Goal: Task Accomplishment & Management: Complete application form

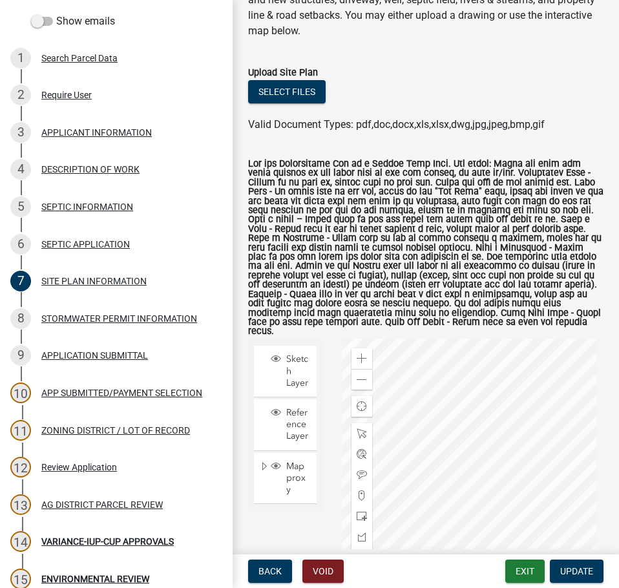
scroll to position [129, 0]
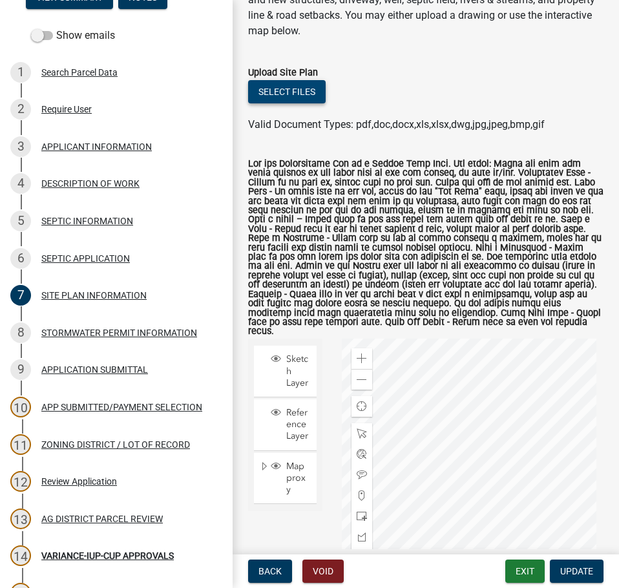
click at [314, 94] on button "Select files" at bounding box center [287, 91] width 78 height 23
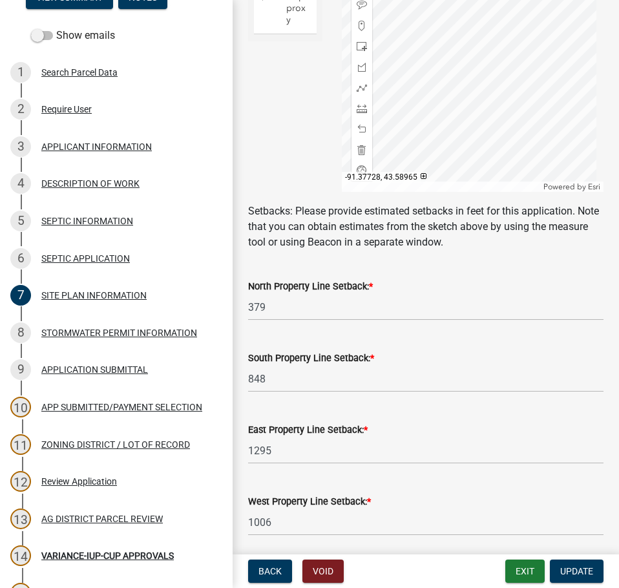
scroll to position [756, 0]
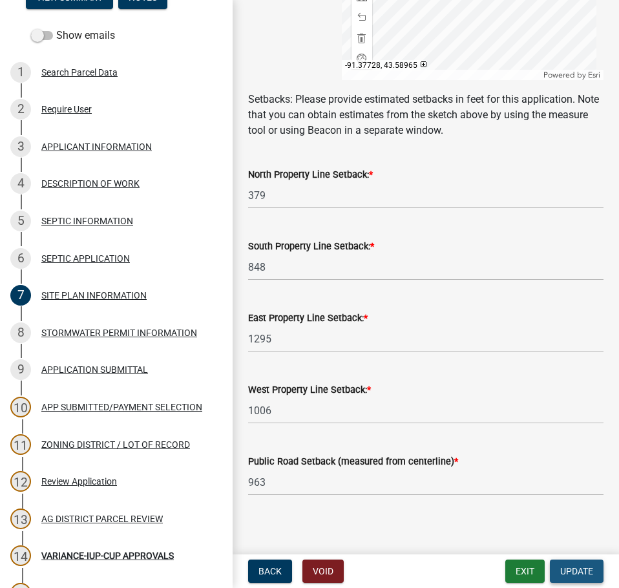
click at [576, 566] on span "Update" at bounding box center [576, 571] width 33 height 10
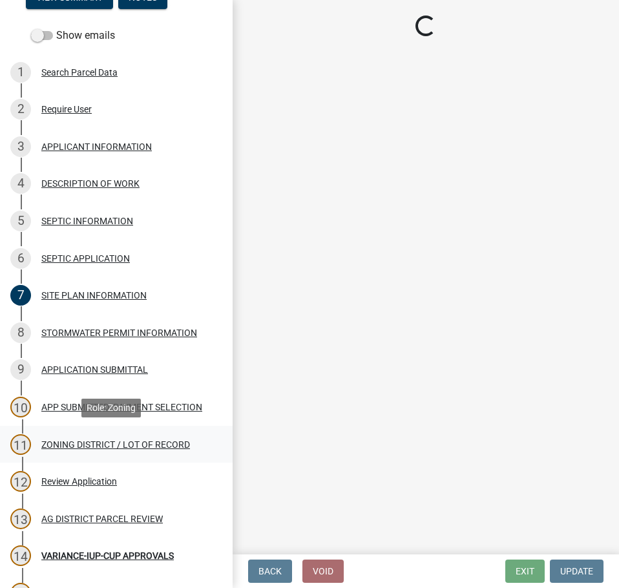
scroll to position [323, 0]
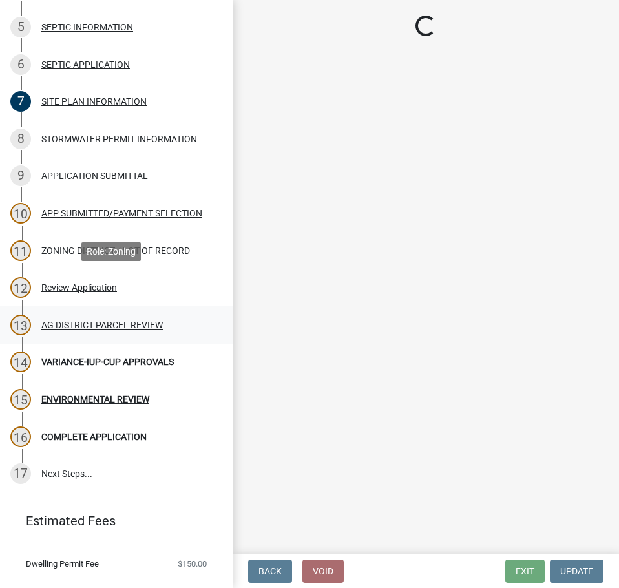
select select "294fbb0f-ef92-492d-a55d-6ae48f2d4023"
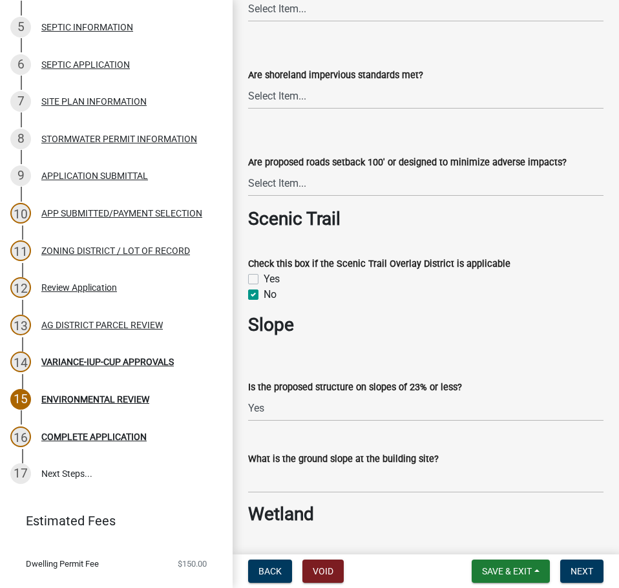
scroll to position [1551, 0]
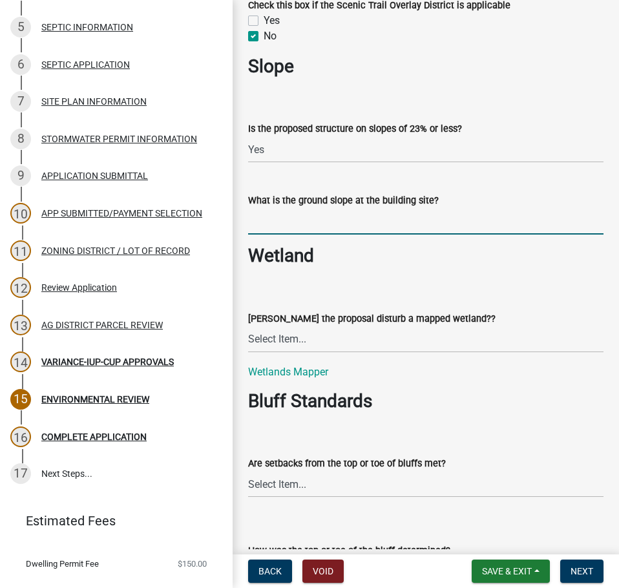
click at [278, 227] on input "What is the ground slope at the building site?" at bounding box center [425, 221] width 355 height 26
type input "< 16%"
click at [331, 344] on select "Select Item... Yes No N/A" at bounding box center [425, 339] width 355 height 26
click at [248, 327] on select "Select Item... Yes No N/A" at bounding box center [425, 339] width 355 height 26
select select "5727336e-9a20-4bd2-a6f3-e7484509ff9a"
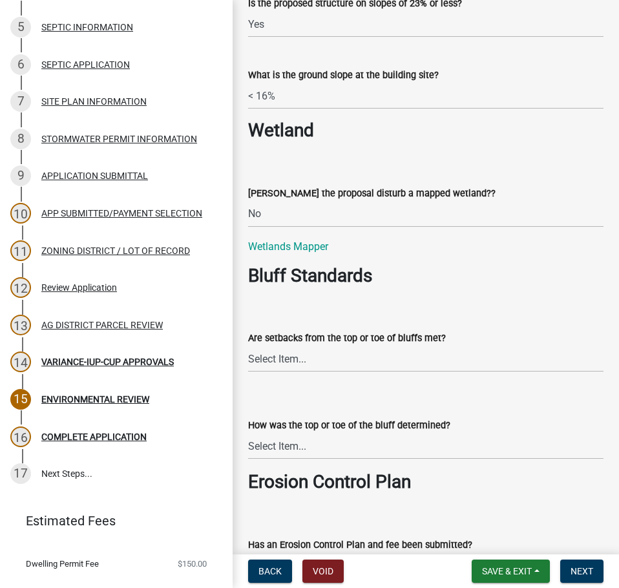
scroll to position [1680, 0]
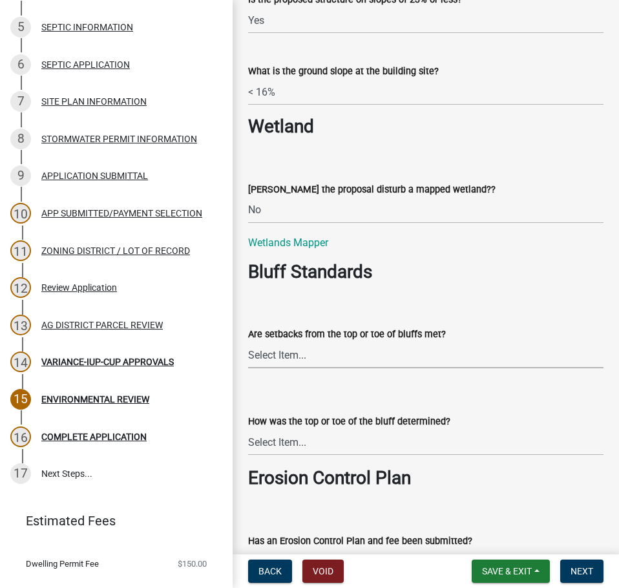
click at [369, 363] on select "Select Item... Yes No The proposal is not in the vicinity of a bluff" at bounding box center [425, 355] width 355 height 26
click at [248, 343] on select "Select Item... Yes No The proposal is not in the vicinity of a bluff" at bounding box center [425, 355] width 355 height 26
select select "e7961d78-4f82-4ea0-a075-1f680d90960e"
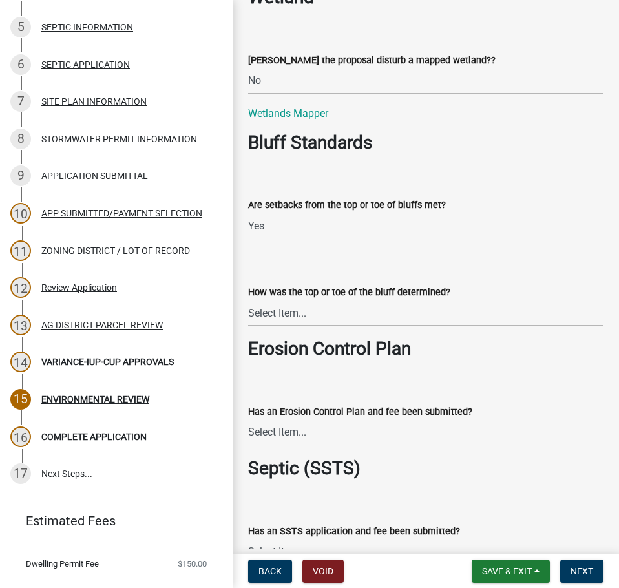
click at [339, 317] on select "Select Item... A break in slope was visually observed A 50' line segment was us…" at bounding box center [425, 313] width 355 height 26
click at [248, 301] on select "Select Item... A break in slope was visually observed A 50' line segment was us…" at bounding box center [425, 313] width 355 height 26
select select "c6e59cde-c6c7-4f55-83a7-8d9fc2aab159"
click at [379, 441] on select "Select Item... Yes No Application does not require an Erosion Control Plan" at bounding box center [425, 432] width 355 height 26
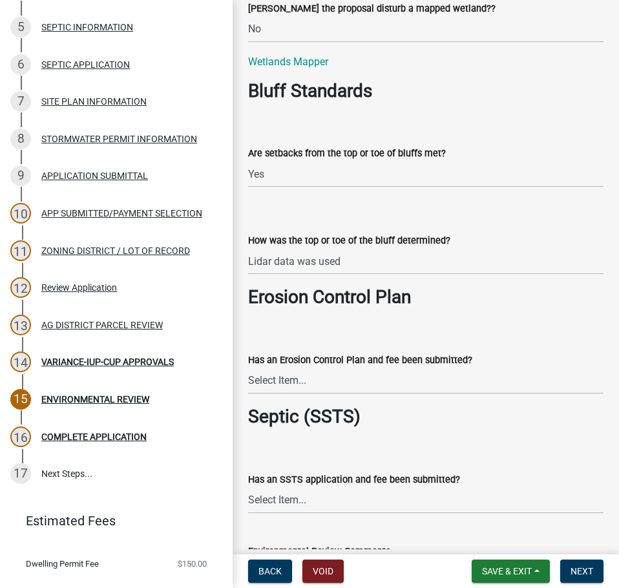
scroll to position [1939, 0]
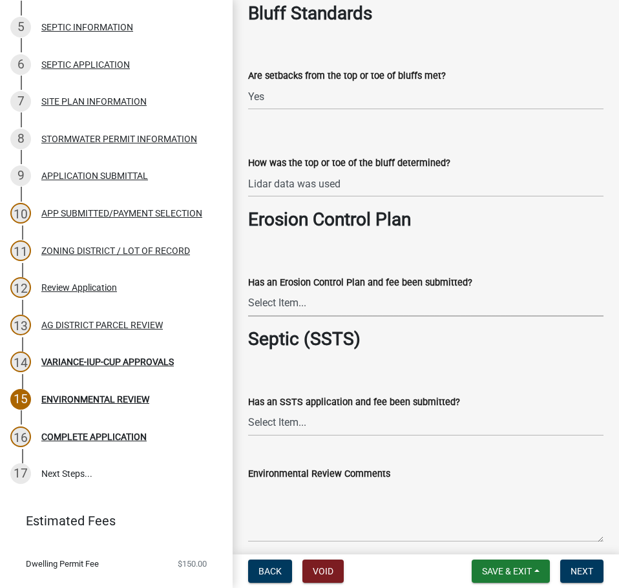
click at [403, 315] on select "Select Item... Yes No Application does not require an Erosion Control Plan" at bounding box center [425, 303] width 355 height 26
click at [248, 291] on select "Select Item... Yes No Application does not require an Erosion Control Plan" at bounding box center [425, 303] width 355 height 26
select select "c0fe89da-e6be-4440-b09b-6bf401eca5d4"
click at [405, 423] on select "Select Item... Yes No This project does not require SSTS" at bounding box center [425, 423] width 355 height 26
click at [248, 410] on select "Select Item... Yes No This project does not require SSTS" at bounding box center [425, 423] width 355 height 26
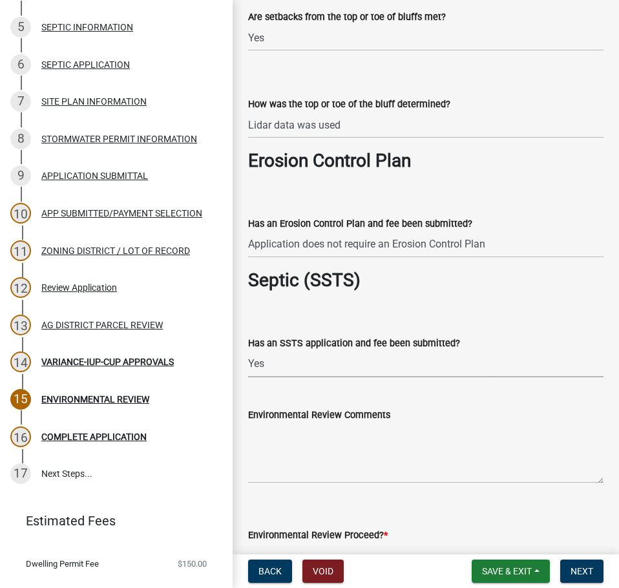
scroll to position [2068, 0]
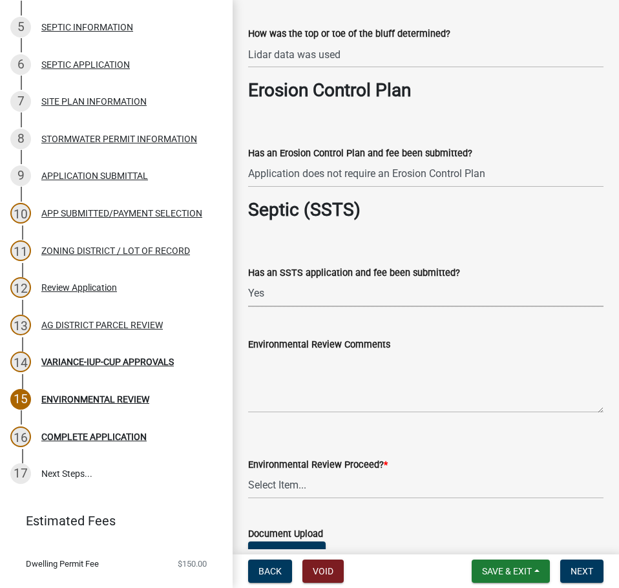
click at [266, 285] on select "Select Item... Yes No This project does not require SSTS" at bounding box center [425, 293] width 355 height 26
click at [248, 281] on select "Select Item... Yes No This project does not require SSTS" at bounding box center [425, 293] width 355 height 26
select select "cc045de0-ead4-414c-a886-12e51f2bc4aa"
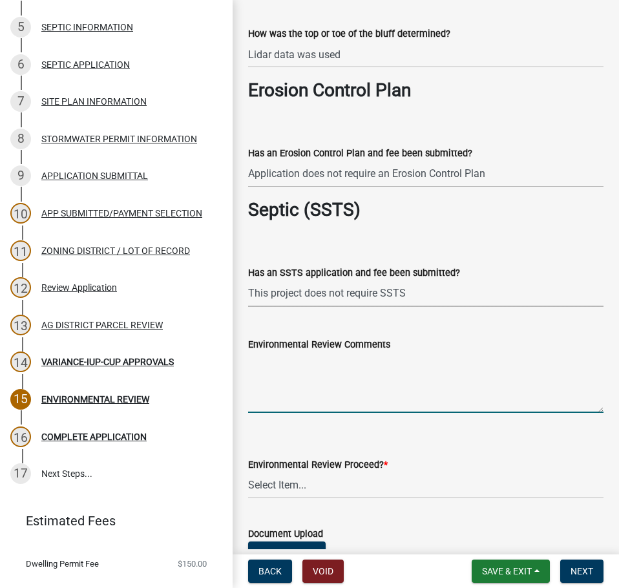
click at [306, 390] on textarea "Environmental Review Comments" at bounding box center [425, 382] width 355 height 61
type textarea "T"
click at [522, 365] on textarea "A septic compliance inspection was required and failed" at bounding box center [425, 382] width 355 height 61
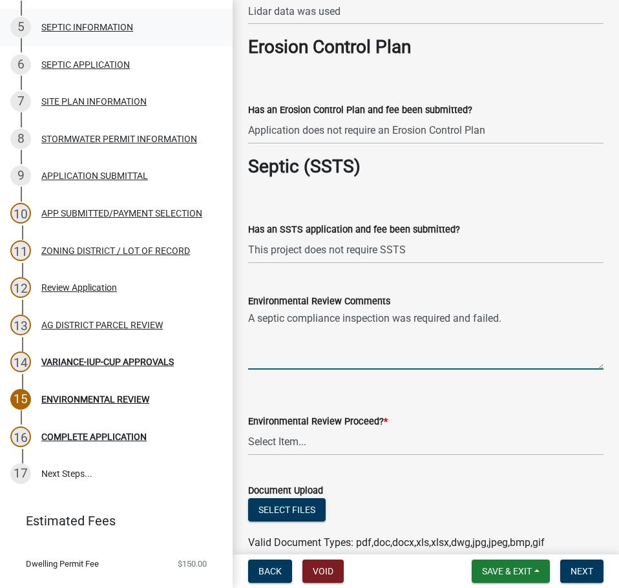
scroll to position [2133, 0]
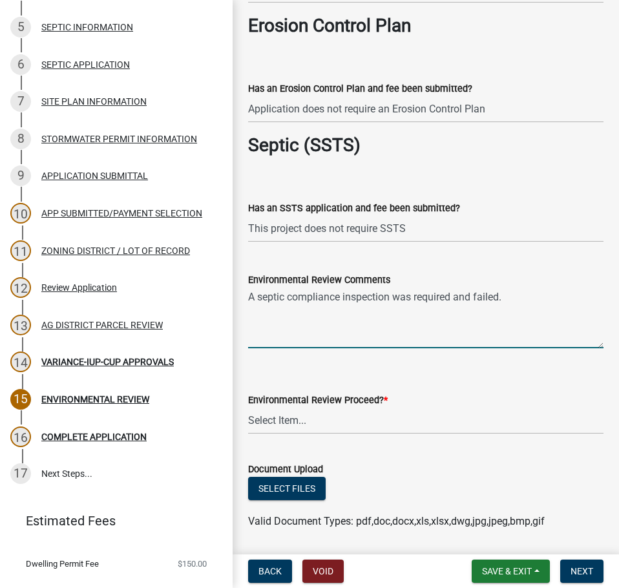
type textarea "A septic compliance inspection was required and failed."
click at [347, 423] on select "Select Item... Proceed with review Deny permit at this time" at bounding box center [425, 421] width 355 height 26
click at [248, 408] on select "Select Item... Proceed with review Deny permit at this time" at bounding box center [425, 421] width 355 height 26
select select "c55ed237-4e75-4d9e-9e6e-534c544ae652"
click at [488, 440] on wm-data-entity-input "Environmental Review Proceed? * Select Item... Proceed with review Deny permit …" at bounding box center [425, 402] width 355 height 87
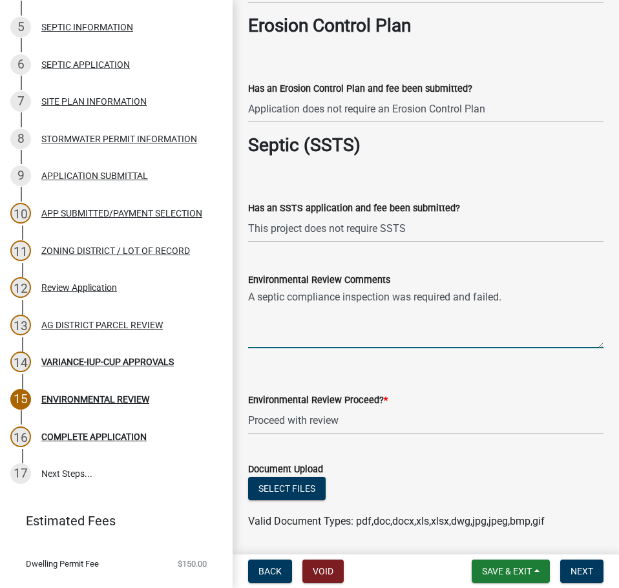
click at [533, 299] on textarea "A septic compliance inspection was required and failed." at bounding box center [425, 318] width 355 height 61
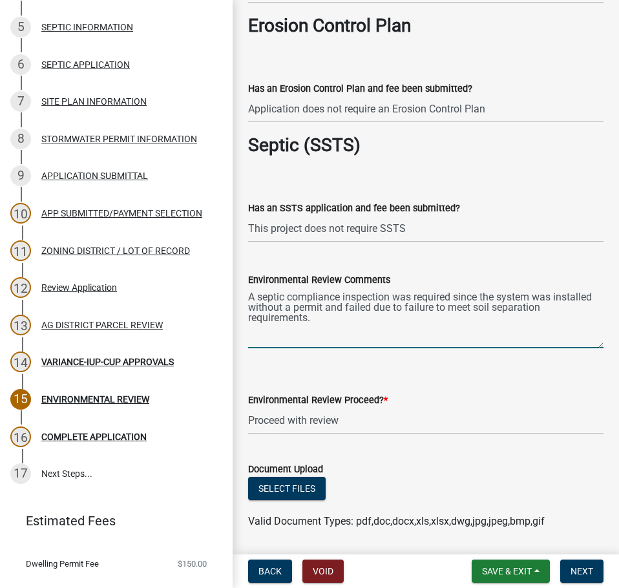
type textarea "A septic compliance inspection was required since the system was installed with…"
click at [456, 446] on wm-data-entity-input "Environmental Review Proceed? * Select Item... Proceed with review Deny permit …" at bounding box center [425, 402] width 355 height 87
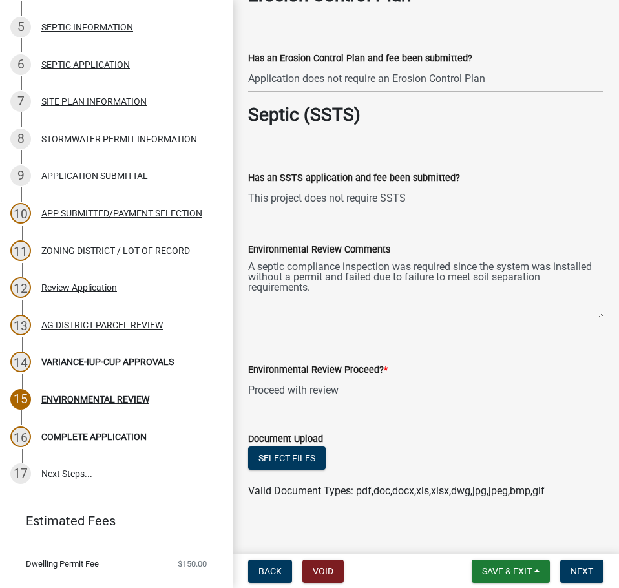
scroll to position [2176, 0]
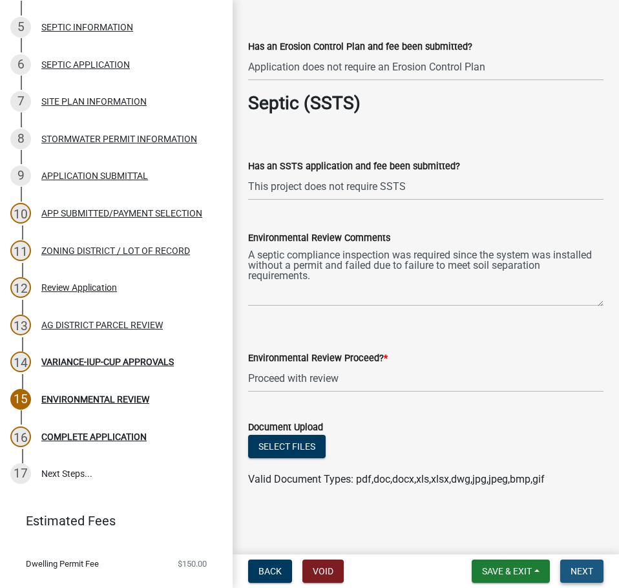
click at [594, 566] on button "Next" at bounding box center [581, 571] width 43 height 23
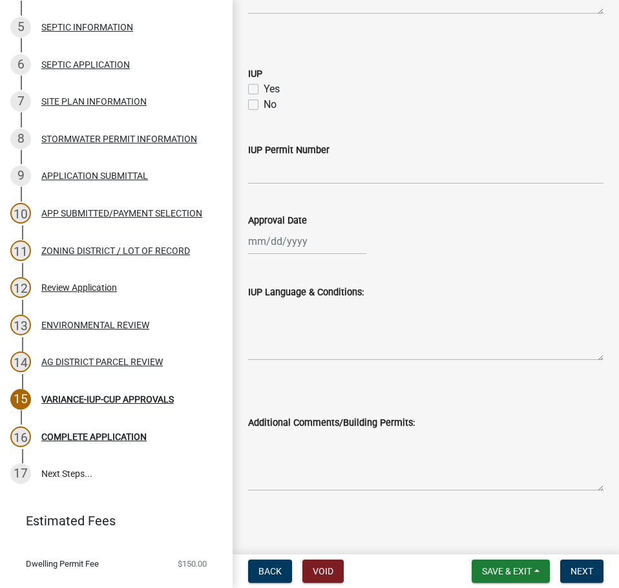
scroll to position [785, 0]
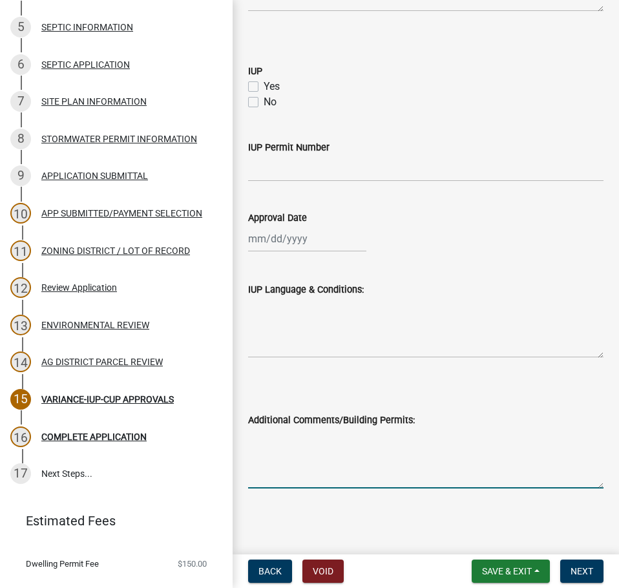
click at [350, 431] on textarea "Additional Comments/Building Permits:" at bounding box center [425, 458] width 355 height 61
type textarea "Permit #2123 to build a house on [DATE]."
click at [587, 576] on span "Next" at bounding box center [582, 571] width 23 height 10
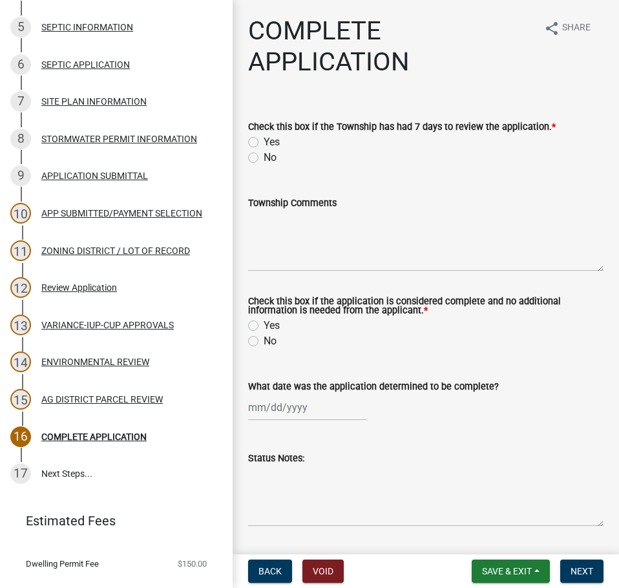
click at [264, 143] on label "Yes" at bounding box center [272, 142] width 16 height 16
click at [264, 143] on input "Yes" at bounding box center [268, 138] width 8 height 8
radio input "true"
click at [358, 261] on textarea "Township Comments" at bounding box center [425, 241] width 355 height 61
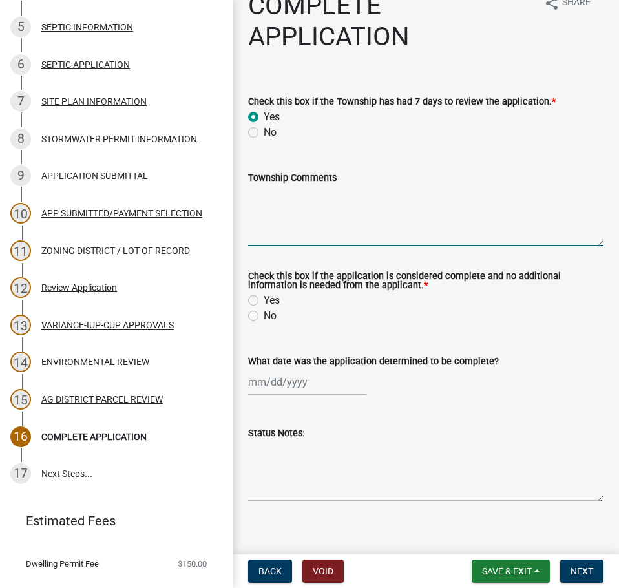
scroll to position [39, 0]
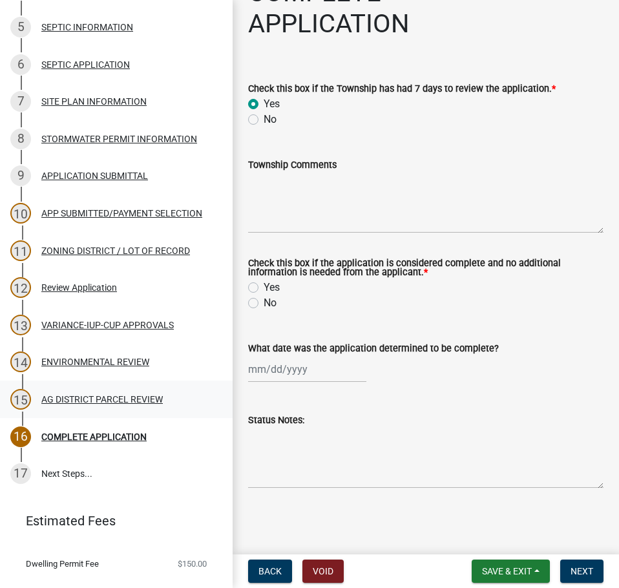
click at [119, 399] on div "AG DISTRICT PARCEL REVIEW" at bounding box center [102, 399] width 122 height 9
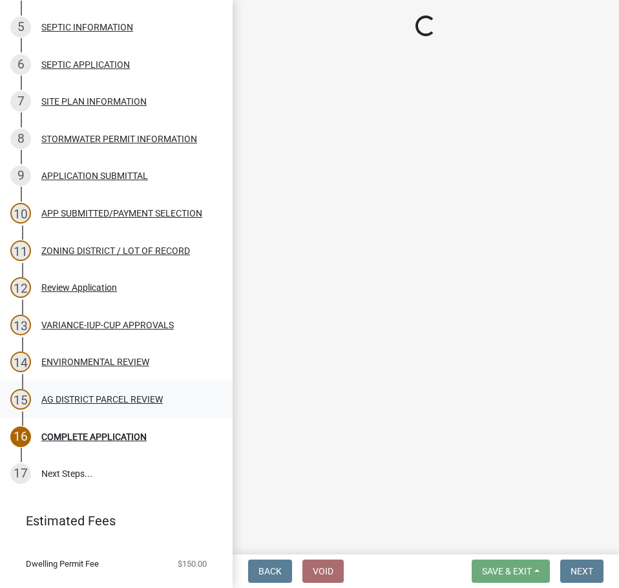
scroll to position [0, 0]
click at [131, 328] on div "VARIANCE-IUP-CUP APPROVALS" at bounding box center [107, 325] width 132 height 9
select select "fe23c68f-3976-40fb-92de-7ec6f88d0010"
select select "c27f3562-6487-48b9-bb79-d53cdb3b0a36"
select select "e720d887-05b7-48e7-b675-04570e4c9f75"
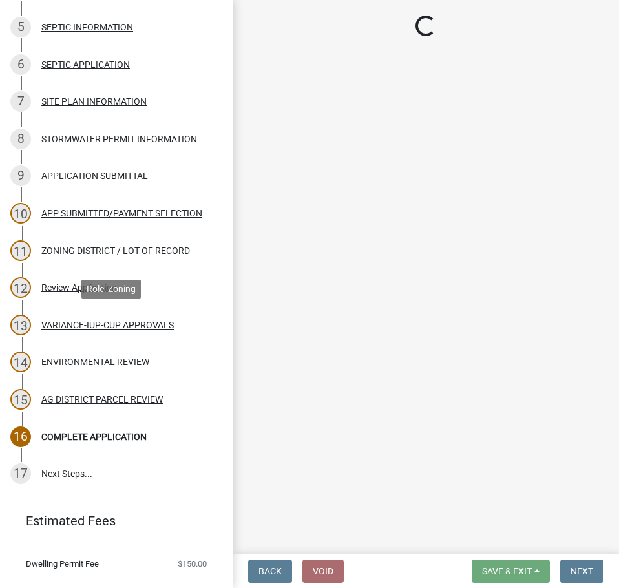
select select "3e342f75-9fb1-4b8c-bbeb-47cfa96347ca"
select select "c756e23e-ff22-4e58-8178-2621bc441b49"
select select "93514e09-9993-4aea-b530-60a9708c3e74"
select select "a045efff-9645-47c6-b046-89cf1e905dd6"
select select "aa1ca06f-8d34-4542-998d-1b6ccdc96445"
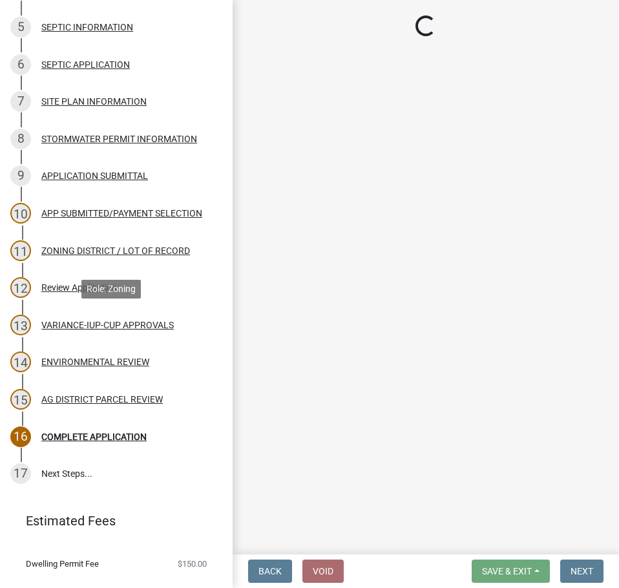
select select "f47993c2-143f-42b0-843f-88b20baa7a0f"
select select "010a36e8-78ab-47dd-88f8-ccc0edf139b8"
select select "617636dc-6122-45c9-991a-bd8b90cb2b24"
select select "a9ce9e2b-a26e-4782-922d-09df730091ad"
select select "be49bf27-167c-4383-b137-854eb09e2cec"
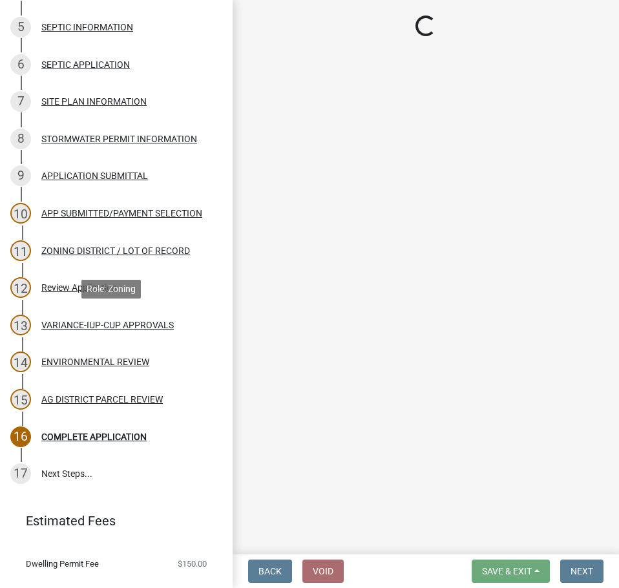
select select "ea96c5ed-c84a-49cb-9cdc-61f0fb5ccecf"
select select "1e0d970e-6746-4216-b065-d6933a69b3fa"
select select "44b75d30-e230-4ce0-8c0f-1ddadfe5cfb2"
select select "6d223645-95f1-4b70-a074-2c09099ea196"
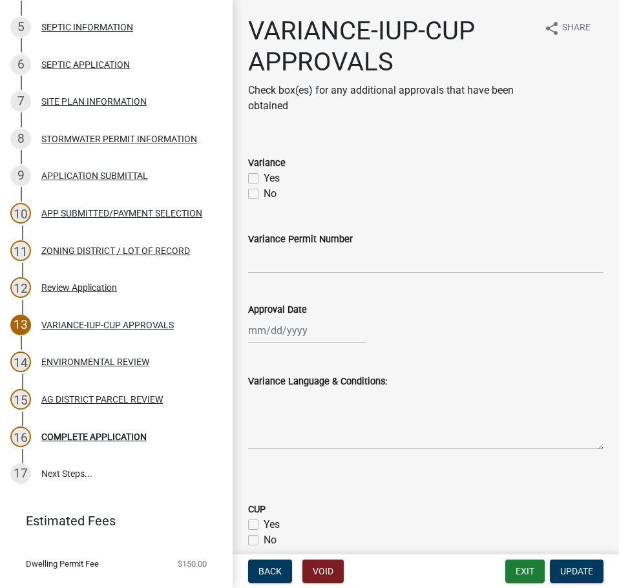
click at [120, 363] on div "ENVIRONMENTAL REVIEW" at bounding box center [95, 361] width 108 height 9
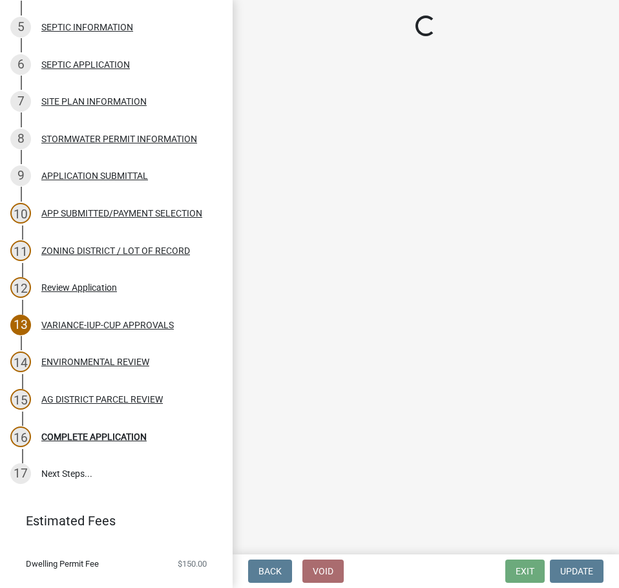
select select "294fbb0f-ef92-492d-a55d-6ae48f2d4023"
select select "5727336e-9a20-4bd2-a6f3-e7484509ff9a"
select select "e7961d78-4f82-4ea0-a075-1f680d90960e"
select select "c6e59cde-c6c7-4f55-83a7-8d9fc2aab159"
select select "c0fe89da-e6be-4440-b09b-6bf401eca5d4"
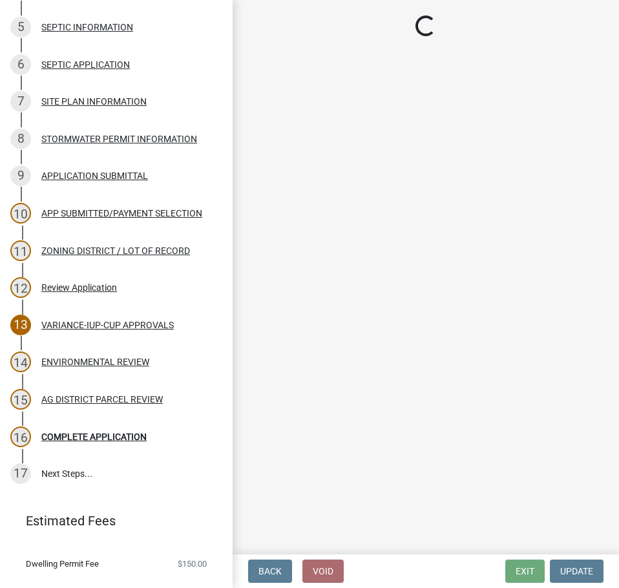
select select "cc045de0-ead4-414c-a886-12e51f2bc4aa"
select select "c55ed237-4e75-4d9e-9e6e-534c544ae652"
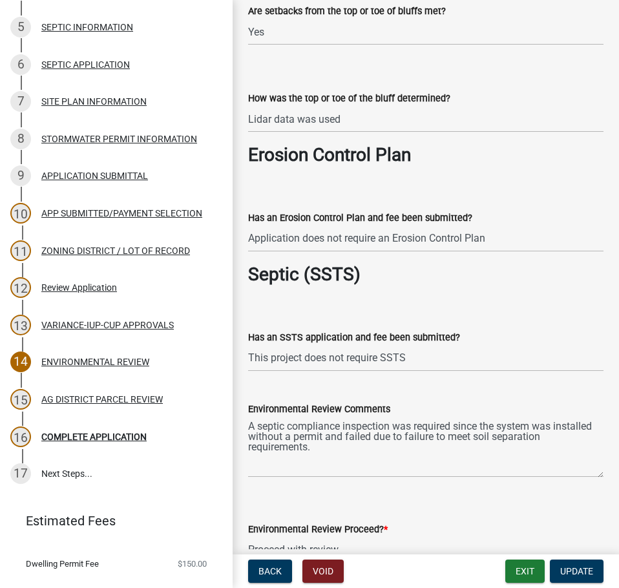
scroll to position [2176, 0]
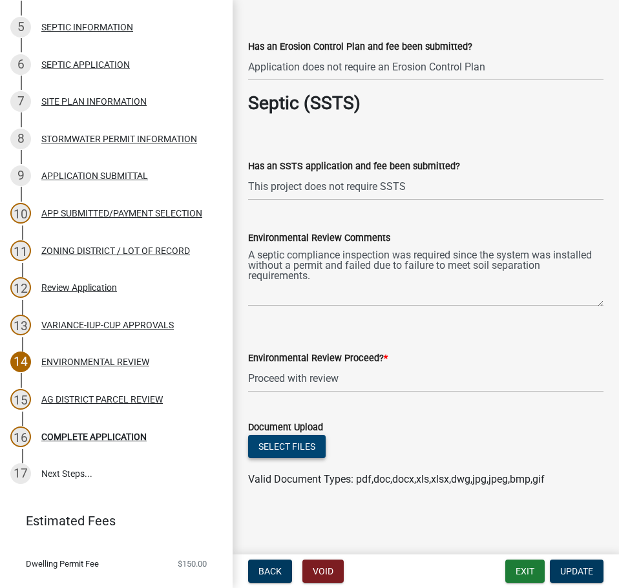
click at [299, 452] on button "Select files" at bounding box center [287, 446] width 78 height 23
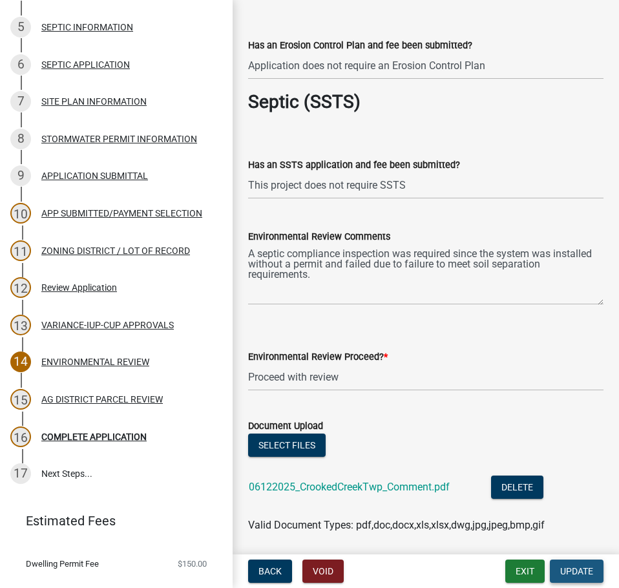
click at [571, 571] on span "Update" at bounding box center [576, 571] width 33 height 10
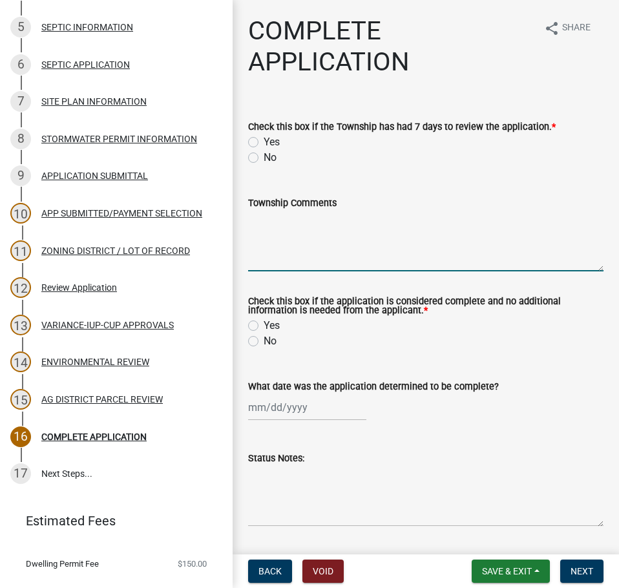
click at [405, 244] on textarea "Township Comments" at bounding box center [425, 241] width 355 height 61
click at [257, 136] on div "Yes" at bounding box center [425, 142] width 355 height 16
click at [264, 143] on label "Yes" at bounding box center [272, 142] width 16 height 16
click at [264, 143] on input "Yes" at bounding box center [268, 138] width 8 height 8
radio input "true"
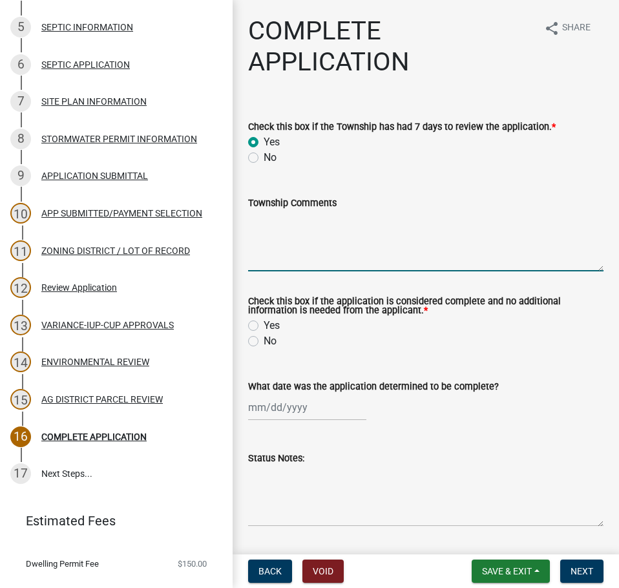
click at [329, 235] on textarea "Township Comments" at bounding box center [425, 241] width 355 height 61
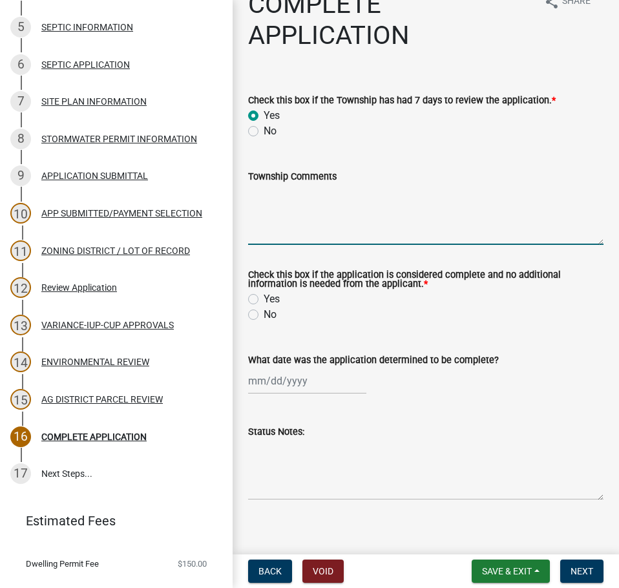
scroll to position [39, 0]
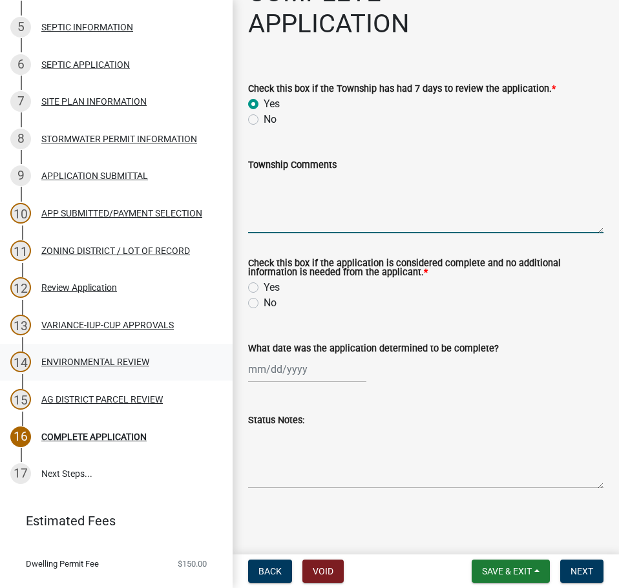
click at [83, 367] on div "14 ENVIRONMENTAL REVIEW" at bounding box center [111, 362] width 202 height 21
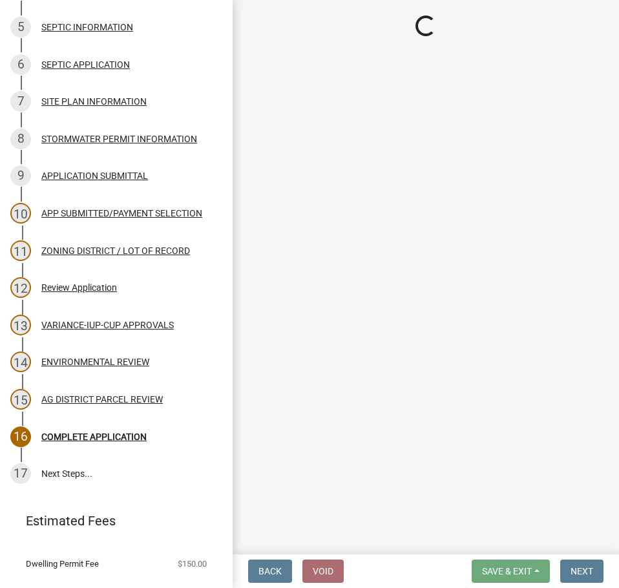
select select "294fbb0f-ef92-492d-a55d-6ae48f2d4023"
select select "5727336e-9a20-4bd2-a6f3-e7484509ff9a"
select select "e7961d78-4f82-4ea0-a075-1f680d90960e"
select select "c6e59cde-c6c7-4f55-83a7-8d9fc2aab159"
select select "c0fe89da-e6be-4440-b09b-6bf401eca5d4"
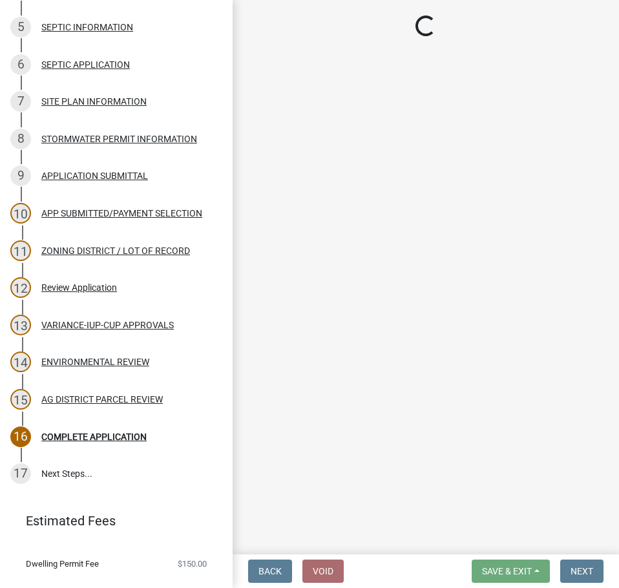
select select "cc045de0-ead4-414c-a886-12e51f2bc4aa"
select select "c55ed237-4e75-4d9e-9e6e-534c544ae652"
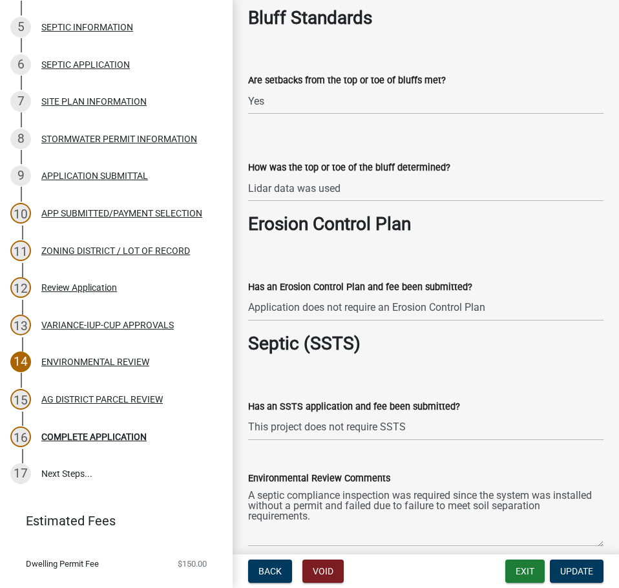
scroll to position [2240, 0]
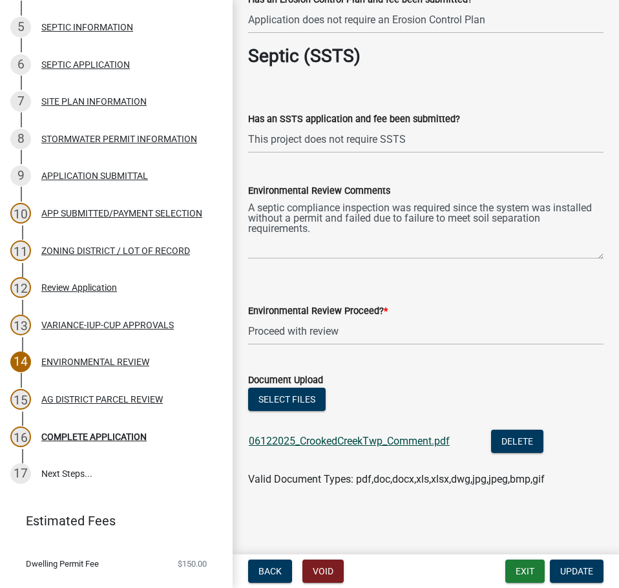
click at [436, 435] on link "06122025_CrookedCreekTwp_Comment.pdf" at bounding box center [349, 441] width 201 height 12
click at [89, 439] on div "COMPLETE APPLICATION" at bounding box center [93, 436] width 105 height 9
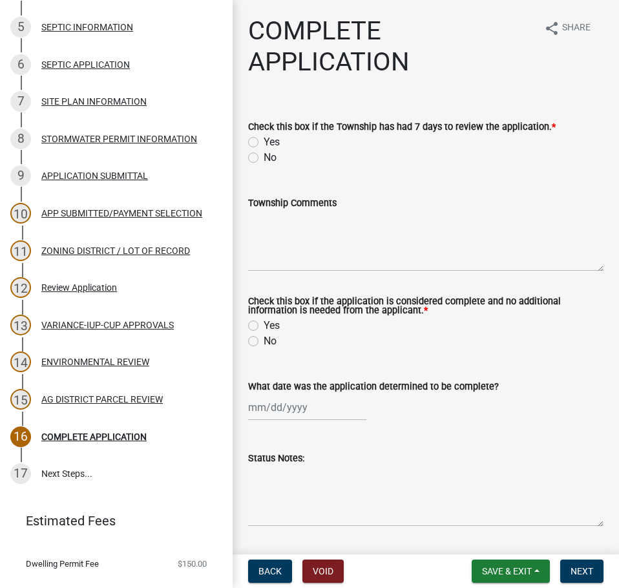
click at [277, 147] on label "Yes" at bounding box center [272, 142] width 16 height 16
click at [272, 143] on input "Yes" at bounding box center [268, 138] width 8 height 8
radio input "true"
click at [262, 246] on textarea "Township Comments" at bounding box center [425, 241] width 355 height 61
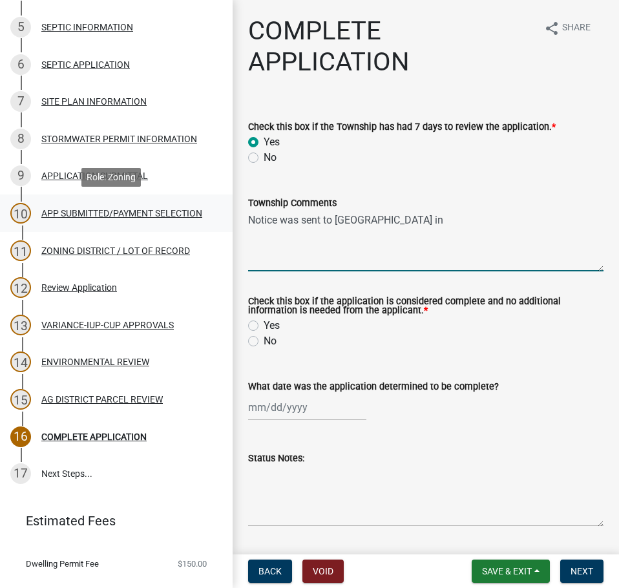
type textarea "Notice was sent to [GEOGRAPHIC_DATA] in"
click at [101, 215] on div "APP SUBMITTED/PAYMENT SELECTION" at bounding box center [121, 213] width 161 height 9
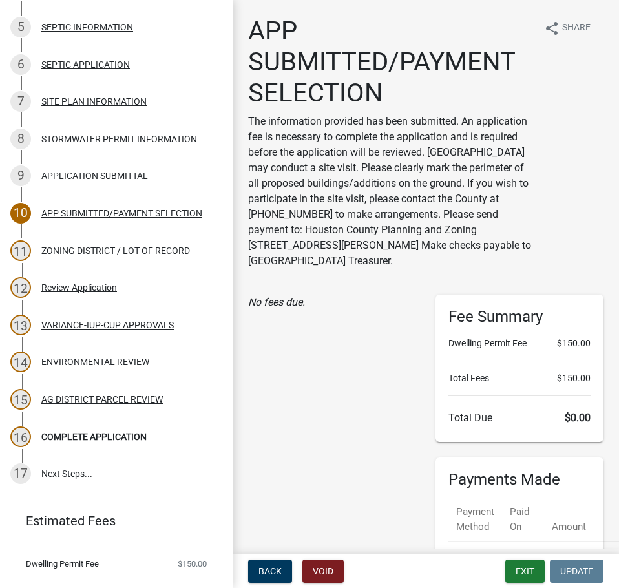
scroll to position [180, 0]
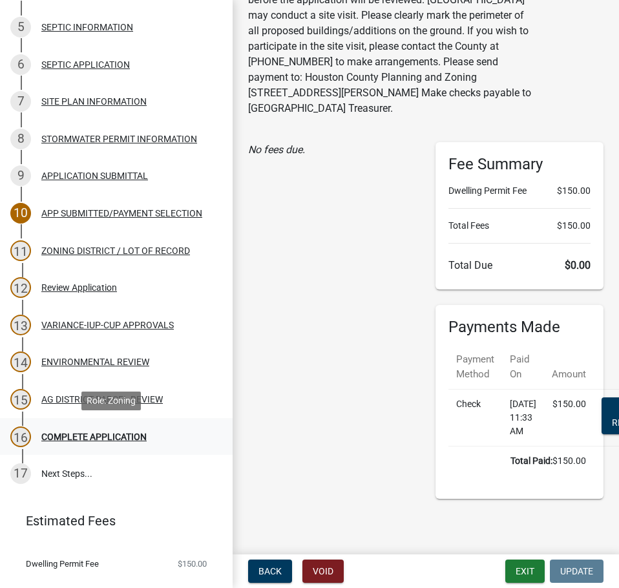
click at [89, 436] on div "COMPLETE APPLICATION" at bounding box center [93, 436] width 105 height 9
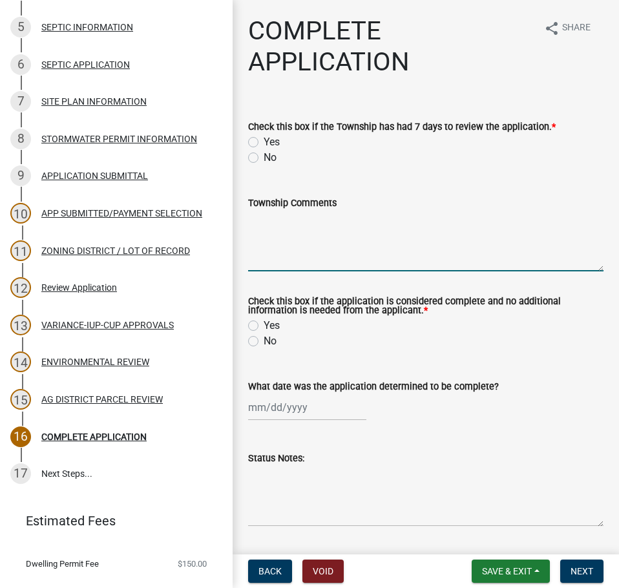
click at [396, 246] on textarea "Township Comments" at bounding box center [425, 241] width 355 height 61
click at [266, 140] on label "Yes" at bounding box center [272, 142] width 16 height 16
click at [266, 140] on input "Yes" at bounding box center [268, 138] width 8 height 8
radio input "true"
click at [280, 259] on textarea "Township Comments" at bounding box center [425, 241] width 355 height 61
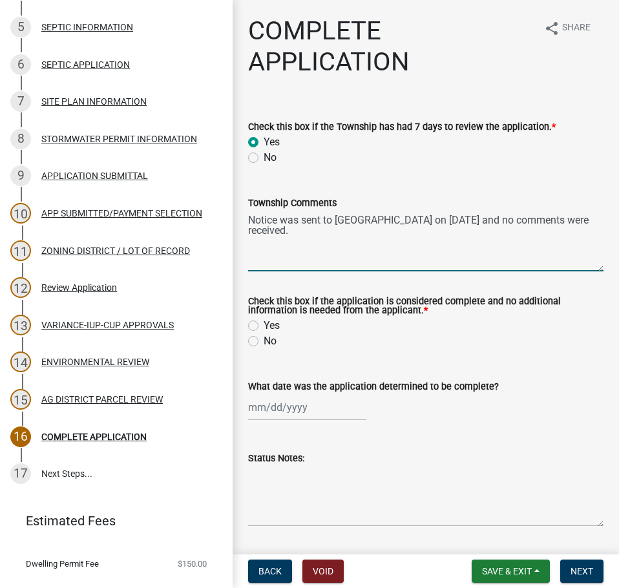
type textarea "Notice was sent to [GEOGRAPHIC_DATA] on [DATE] and no comments were received."
click at [264, 332] on label "Yes" at bounding box center [272, 326] width 16 height 16
click at [264, 326] on input "Yes" at bounding box center [268, 322] width 8 height 8
radio input "true"
select select "8"
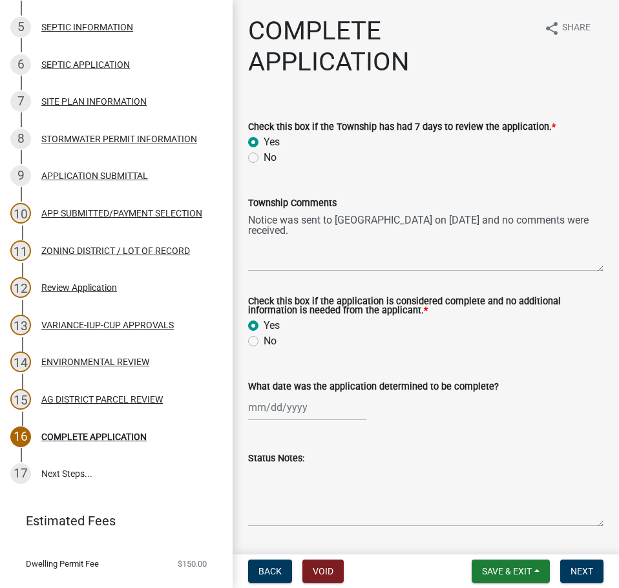
select select "2025"
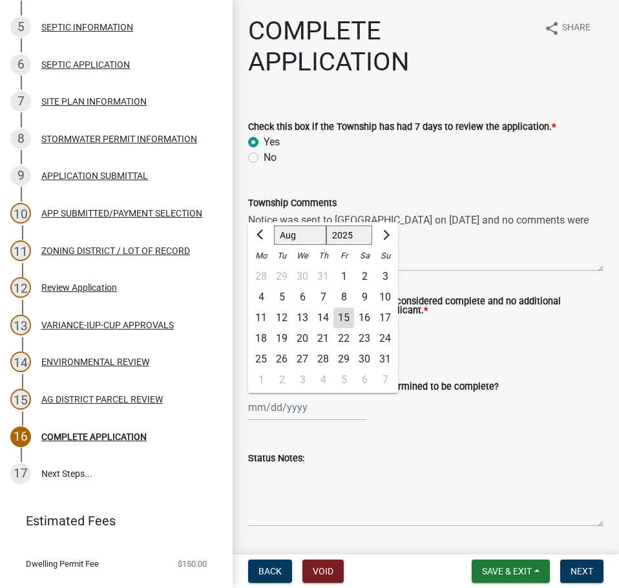
click at [259, 414] on div "[PERSON_NAME] Feb Mar Apr [PERSON_NAME][DATE] Oct Nov [DATE] 1526 1527 1528 152…" at bounding box center [307, 407] width 118 height 26
click at [258, 316] on div "11" at bounding box center [261, 318] width 21 height 21
type input "[DATE]"
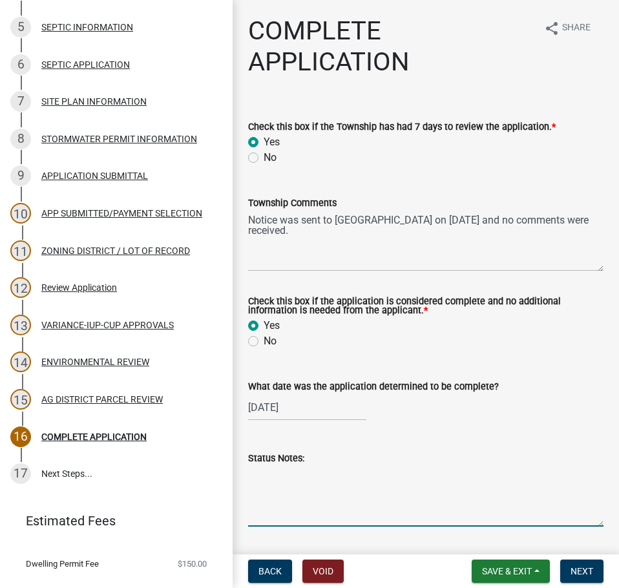
click at [311, 502] on textarea "Status Notes:" at bounding box center [425, 496] width 355 height 61
type textarea "[DATE] - Septic inspection was required."
click at [579, 564] on button "Next" at bounding box center [581, 571] width 43 height 23
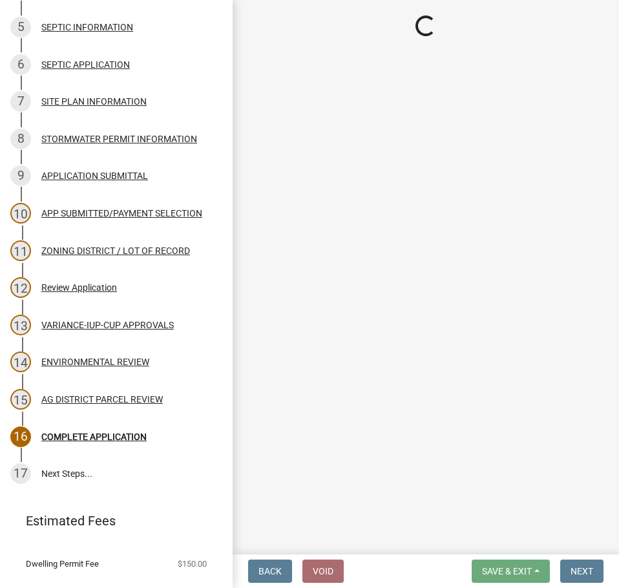
scroll to position [361, 0]
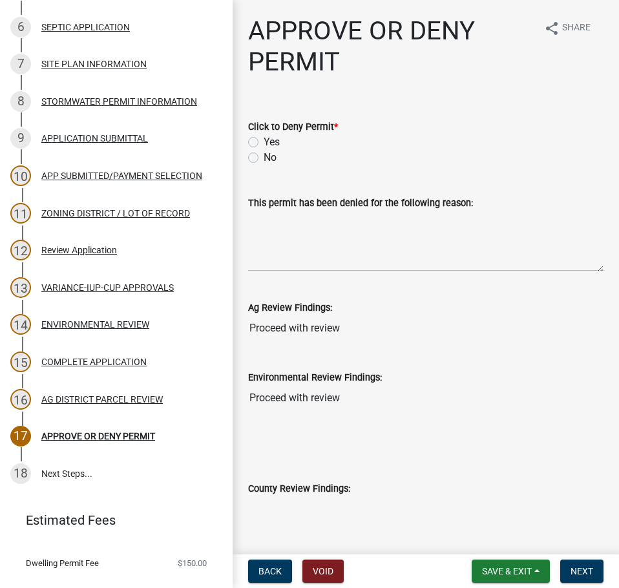
click at [264, 160] on label "No" at bounding box center [270, 158] width 13 height 16
click at [264, 158] on input "No" at bounding box center [268, 154] width 8 height 8
radio input "true"
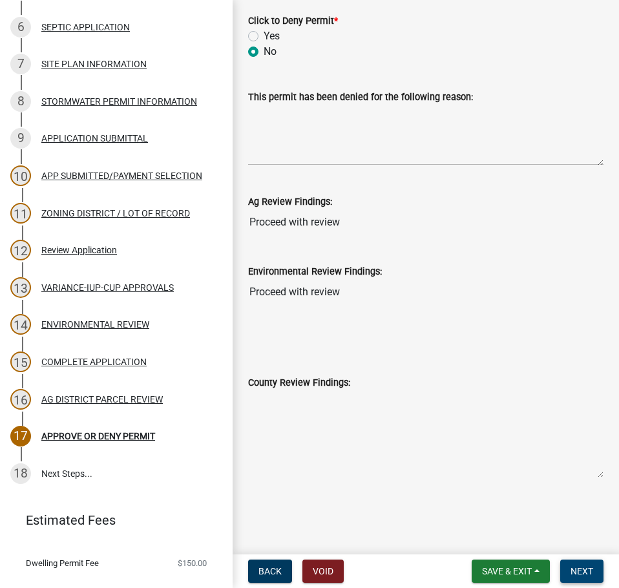
click at [595, 577] on button "Next" at bounding box center [581, 571] width 43 height 23
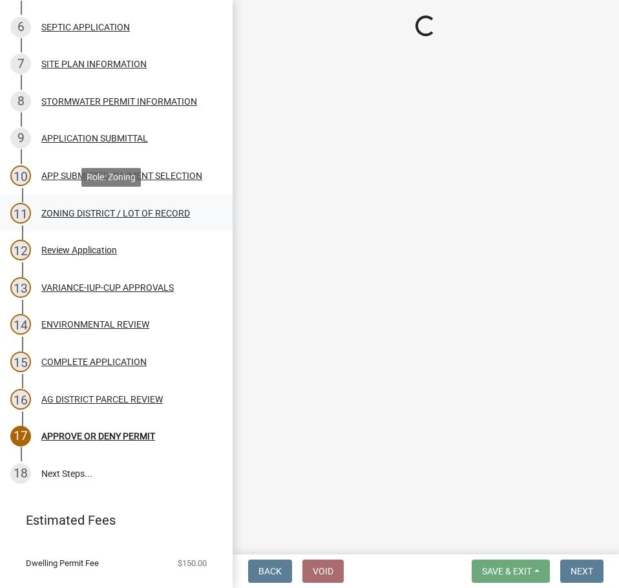
scroll to position [509, 0]
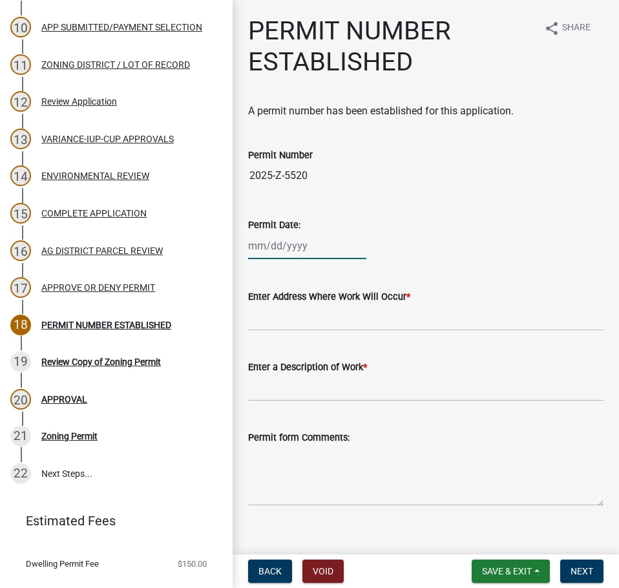
click at [253, 246] on div at bounding box center [307, 246] width 118 height 26
select select "8"
select select "2025"
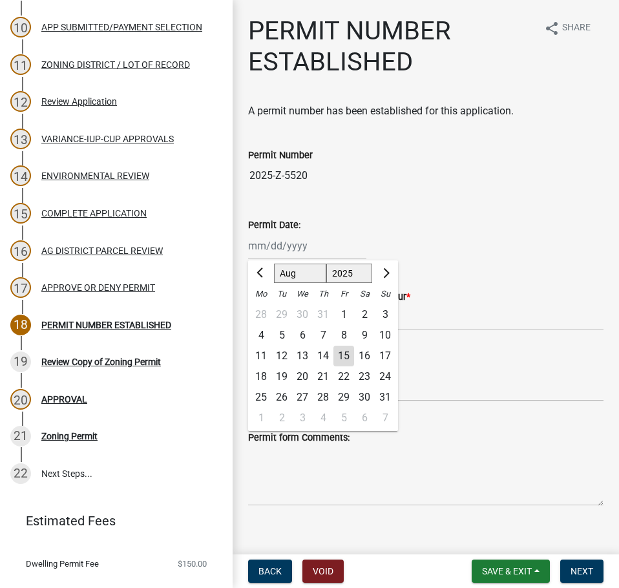
click at [337, 355] on div "15" at bounding box center [343, 356] width 21 height 21
type input "[DATE]"
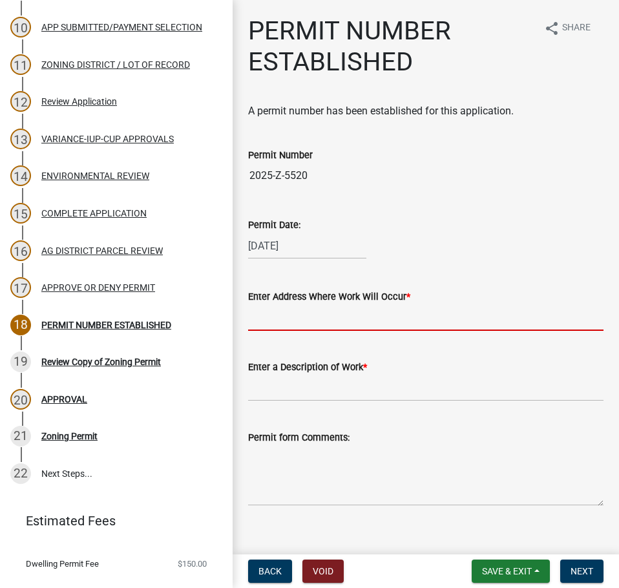
drag, startPoint x: 250, startPoint y: 313, endPoint x: 325, endPoint y: 330, distance: 76.8
click at [250, 313] on input "Enter Address Where Work Will Occur *" at bounding box center [425, 317] width 355 height 26
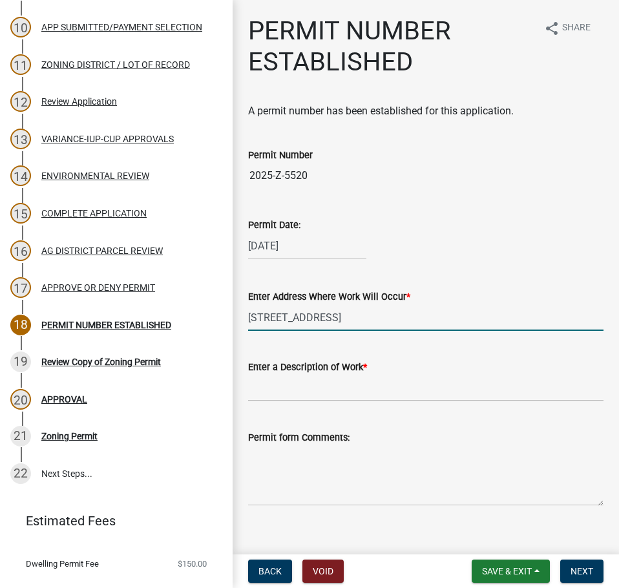
type input "[STREET_ADDRESS]"
drag, startPoint x: 286, startPoint y: 390, endPoint x: 301, endPoint y: 405, distance: 21.5
click at [286, 390] on input "Enter a Description of Work *" at bounding box center [425, 388] width 355 height 26
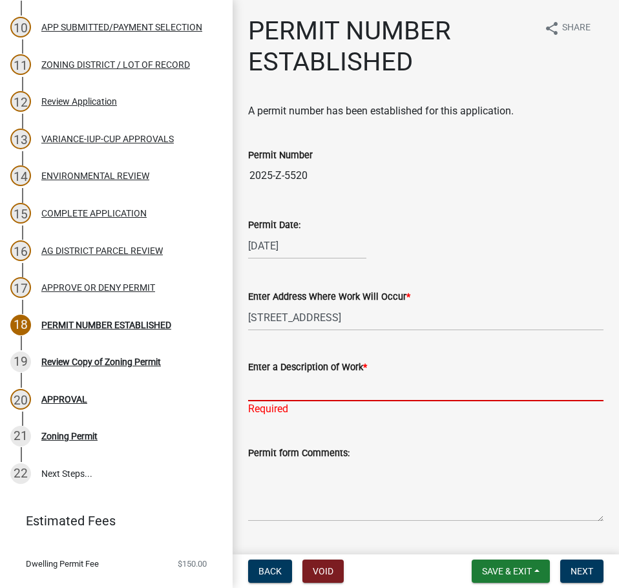
click at [284, 388] on input "Enter a Description of Work *" at bounding box center [425, 388] width 355 height 26
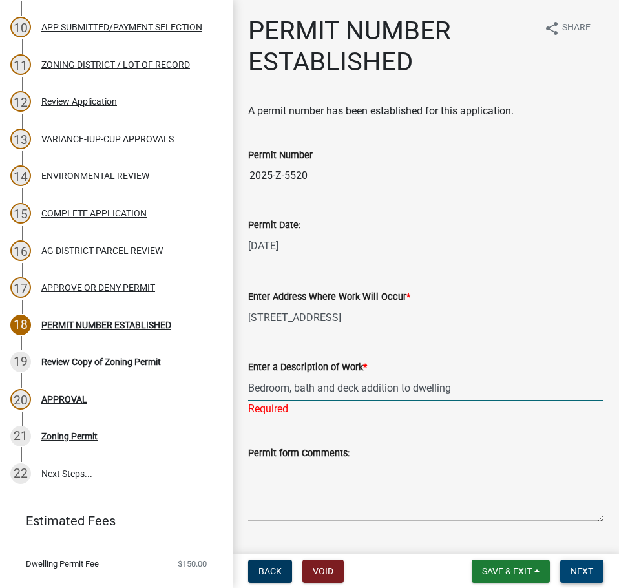
type input "Bedroom, bath and deck addition to dwelling"
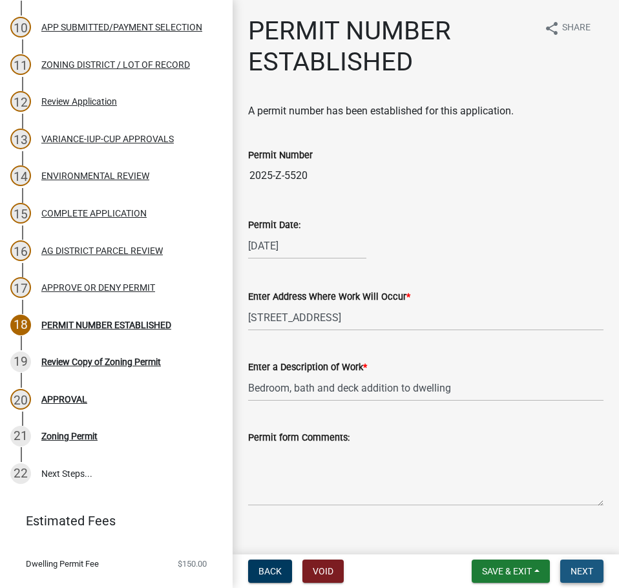
click at [578, 568] on span "Next" at bounding box center [582, 571] width 23 height 10
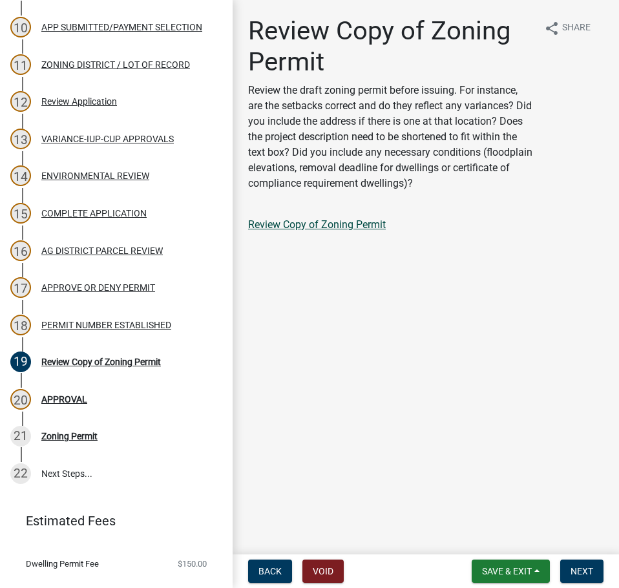
click at [295, 222] on link "Review Copy of Zoning Permit" at bounding box center [317, 224] width 138 height 12
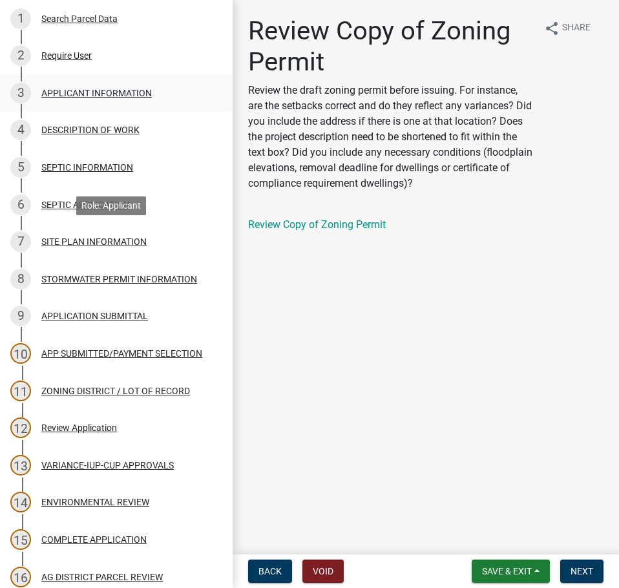
scroll to position [57, 0]
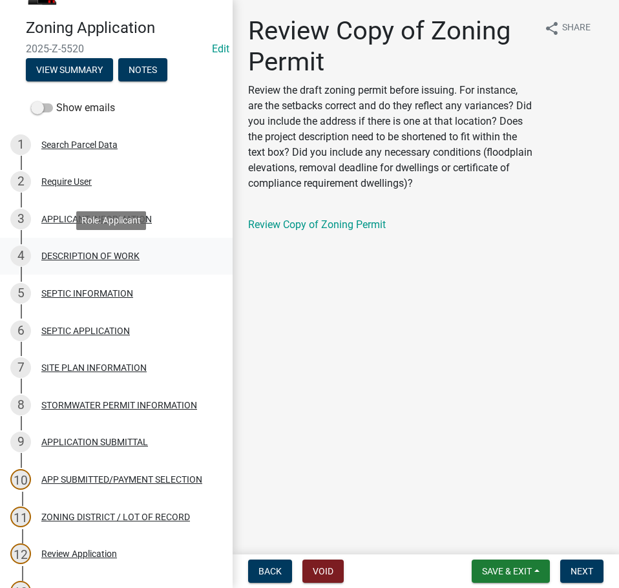
click at [106, 247] on div "4 DESCRIPTION OF WORK" at bounding box center [111, 256] width 202 height 21
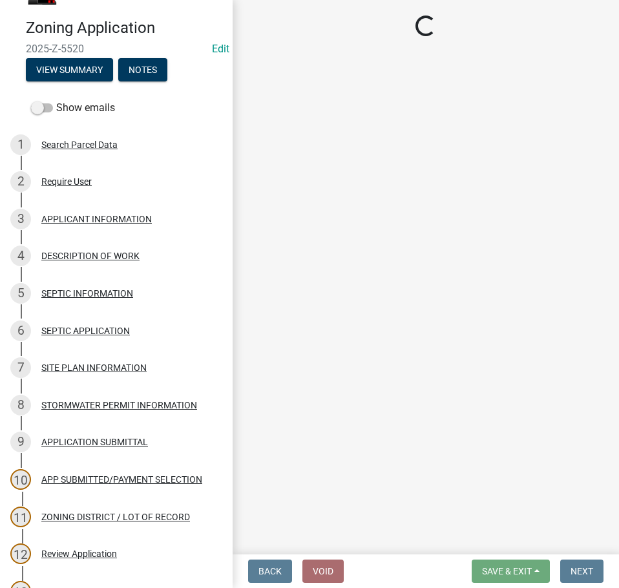
select select "6dad8dce-c461-49dc-8985-04b6211e418d"
select select "f9b7dd3b-3a38-45c4-aa8d-40d341efce99"
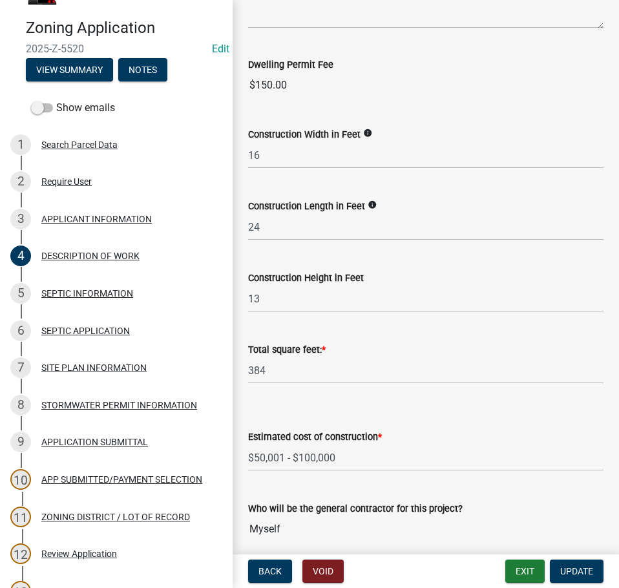
scroll to position [129, 0]
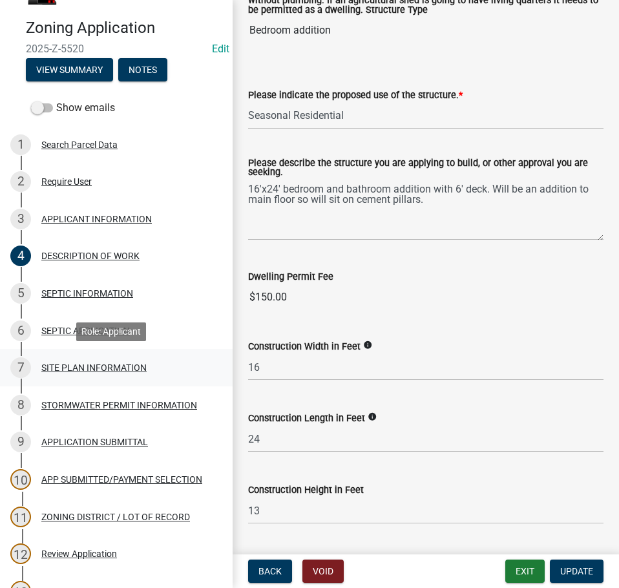
click at [122, 367] on div "SITE PLAN INFORMATION" at bounding box center [93, 367] width 105 height 9
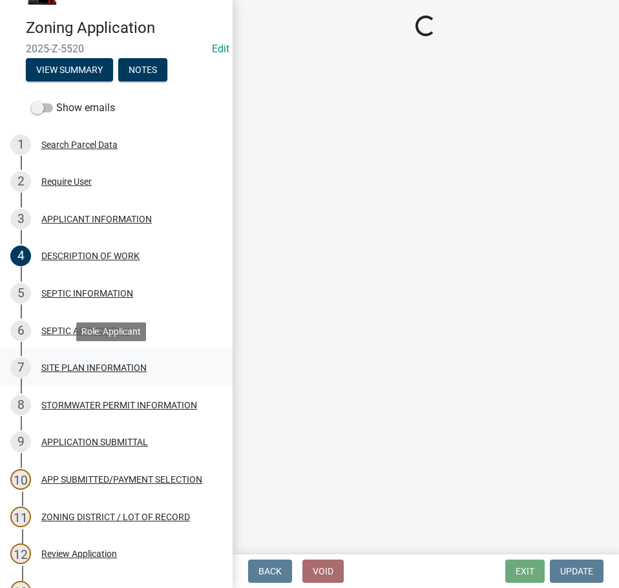
scroll to position [0, 0]
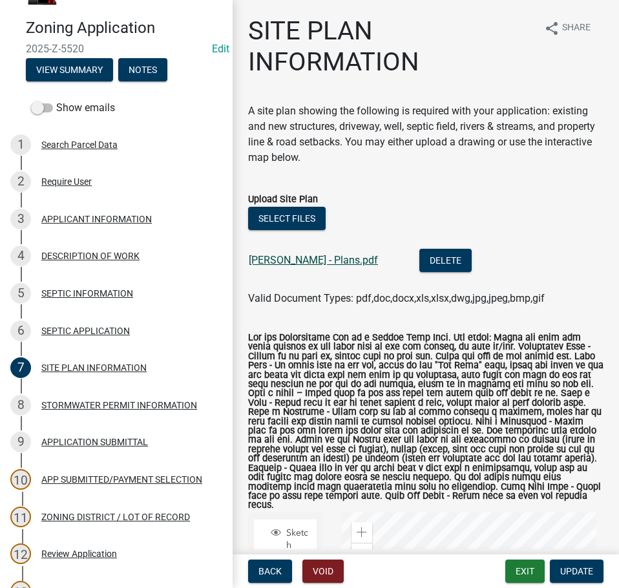
click at [271, 257] on link "[PERSON_NAME] - Plans.pdf" at bounding box center [313, 260] width 129 height 12
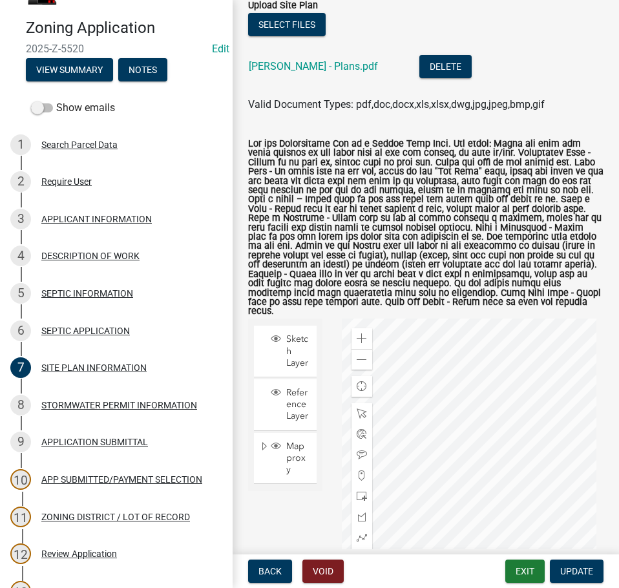
scroll to position [388, 0]
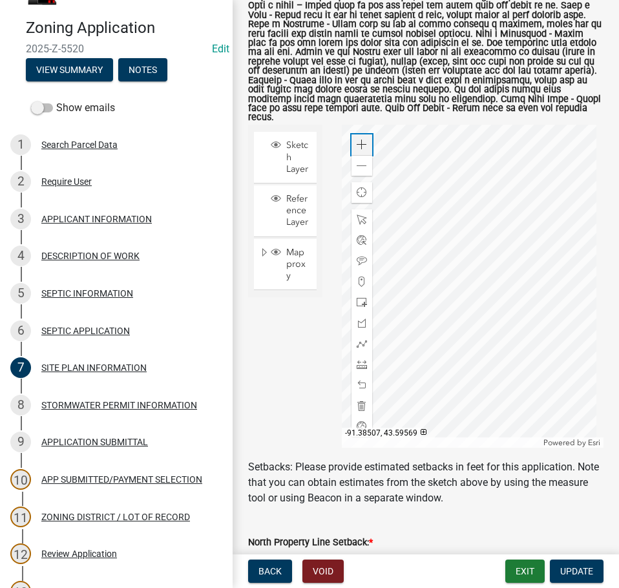
click at [363, 140] on span at bounding box center [362, 145] width 10 height 10
click at [417, 226] on div at bounding box center [473, 286] width 262 height 323
click at [357, 140] on span at bounding box center [362, 145] width 10 height 10
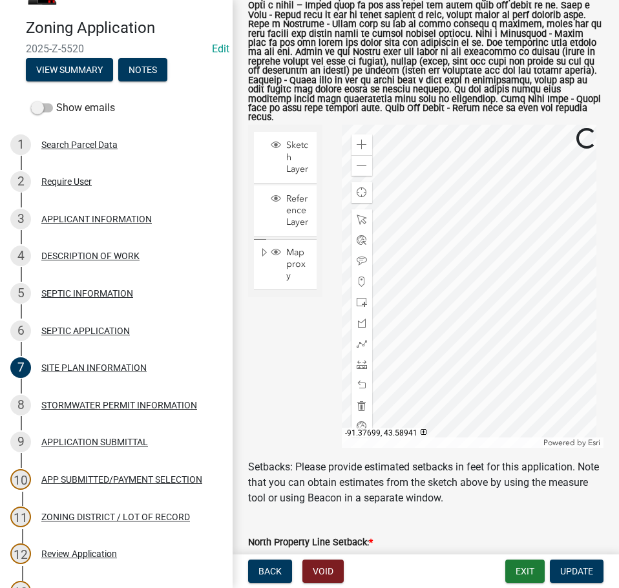
click at [504, 224] on div at bounding box center [473, 286] width 262 height 323
click at [499, 222] on div at bounding box center [473, 286] width 262 height 323
click at [354, 318] on div at bounding box center [362, 323] width 21 height 21
click at [365, 297] on div at bounding box center [362, 302] width 21 height 21
click at [487, 198] on div at bounding box center [473, 286] width 262 height 323
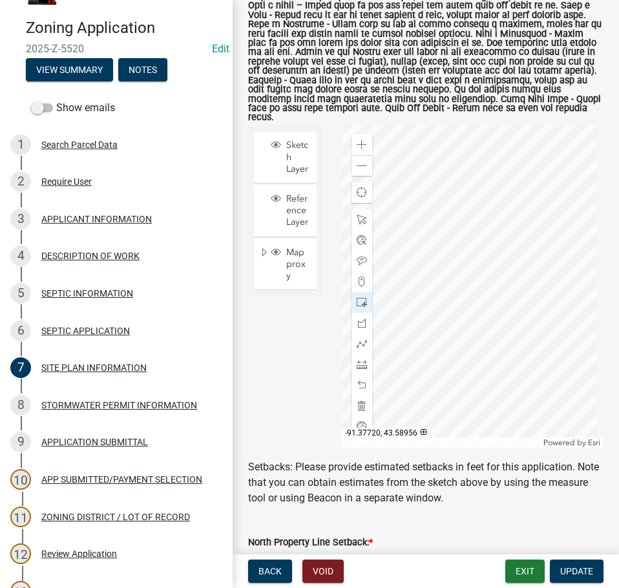
click at [487, 195] on div at bounding box center [473, 286] width 262 height 323
click at [357, 380] on span at bounding box center [362, 385] width 10 height 10
click at [357, 215] on span at bounding box center [362, 220] width 10 height 10
click at [477, 189] on div at bounding box center [473, 286] width 262 height 323
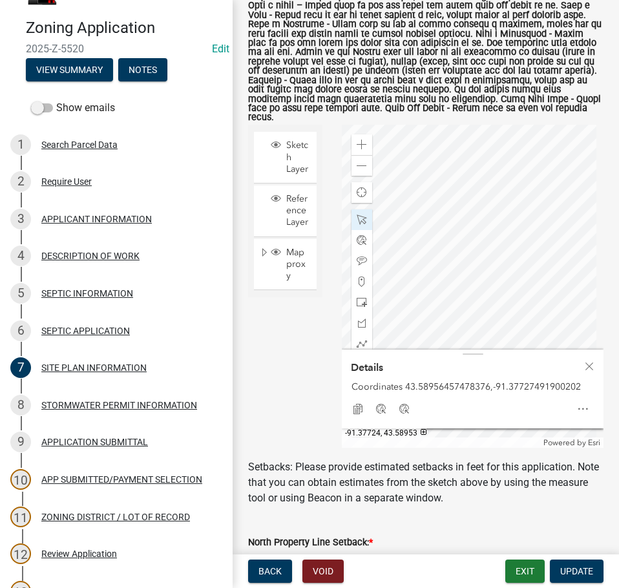
click at [474, 288] on div at bounding box center [473, 286] width 262 height 323
click at [504, 298] on div at bounding box center [473, 286] width 262 height 323
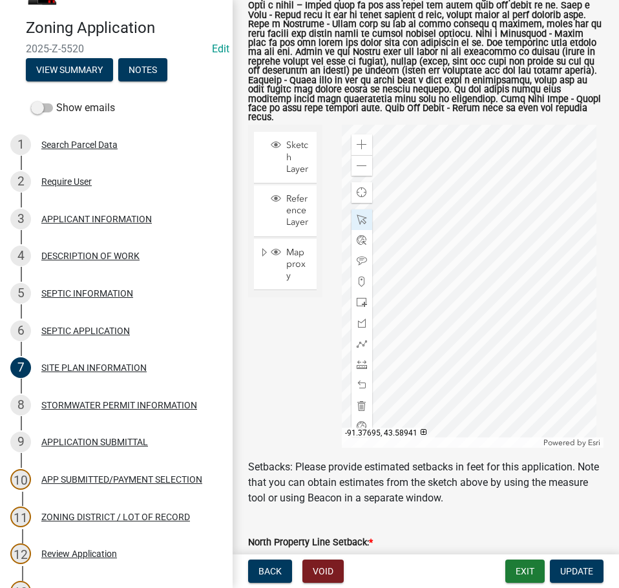
click at [541, 328] on div at bounding box center [473, 286] width 262 height 323
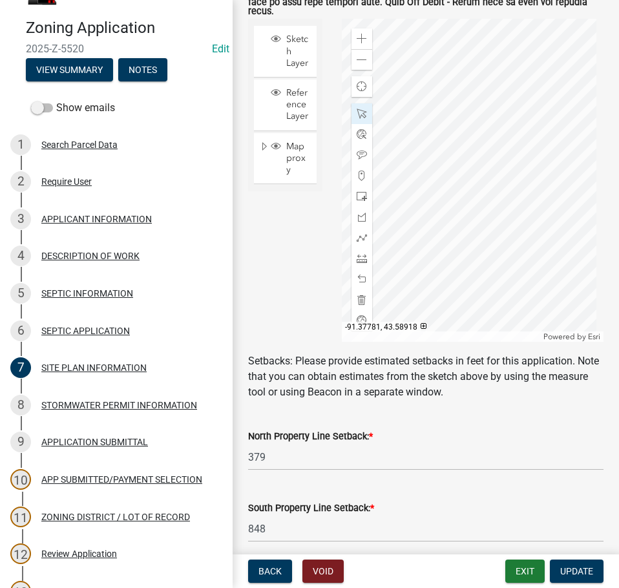
scroll to position [517, 0]
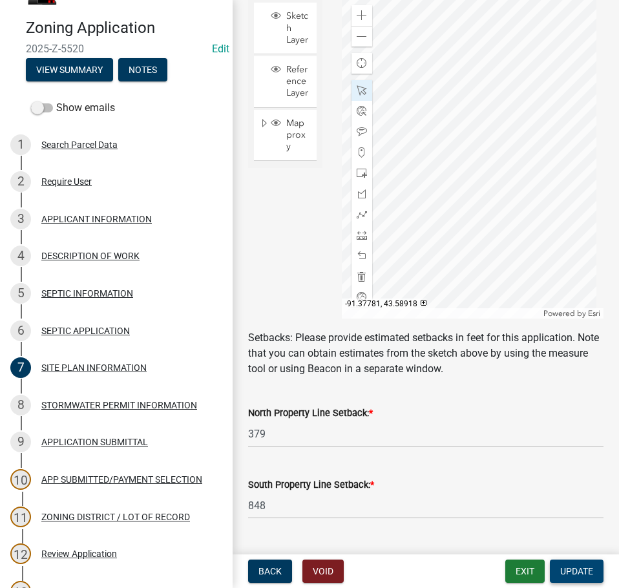
click at [585, 582] on button "Update" at bounding box center [577, 571] width 54 height 23
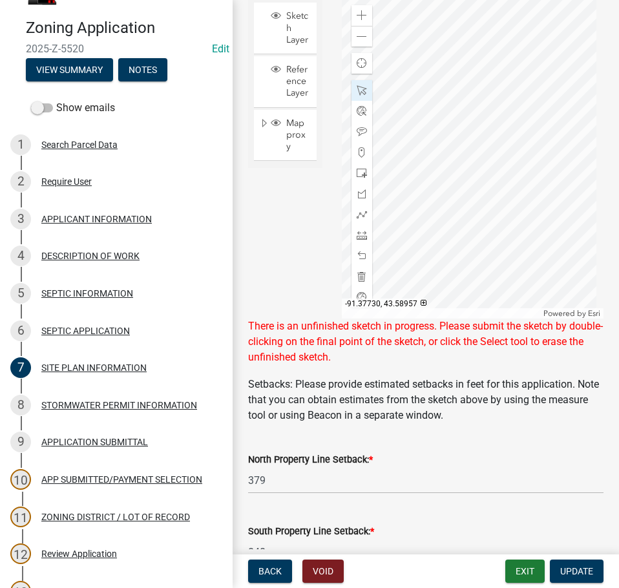
click at [461, 148] on div at bounding box center [473, 156] width 262 height 323
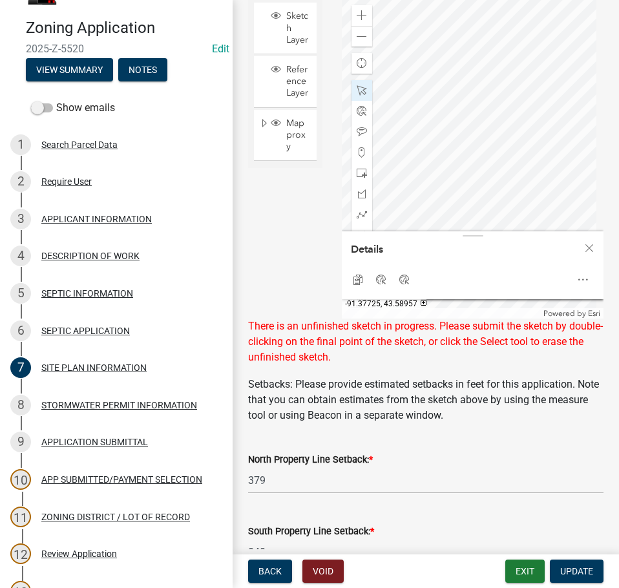
click at [472, 146] on div at bounding box center [473, 156] width 262 height 323
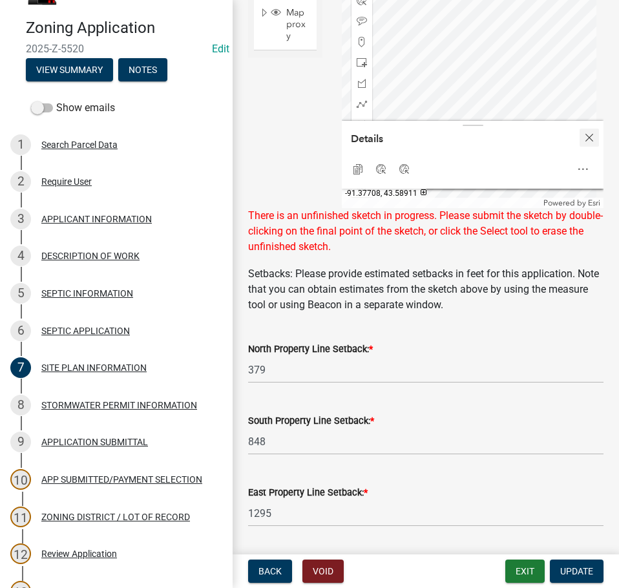
scroll to position [414, 0]
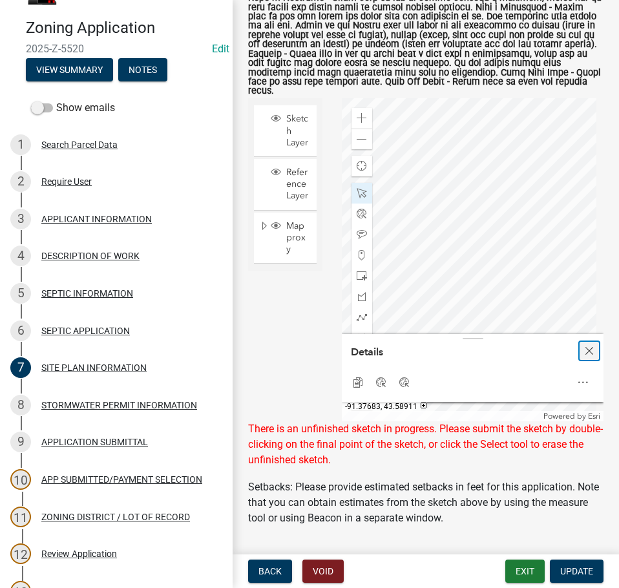
click at [585, 346] on div "Close" at bounding box center [589, 351] width 19 height 18
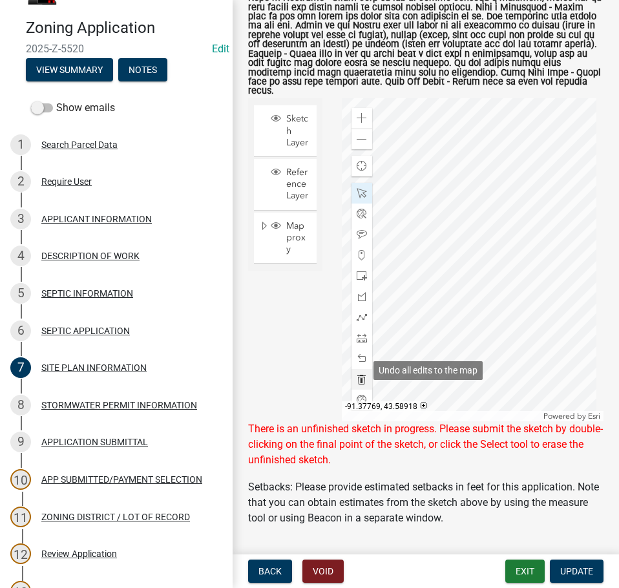
click at [357, 374] on span at bounding box center [362, 379] width 10 height 10
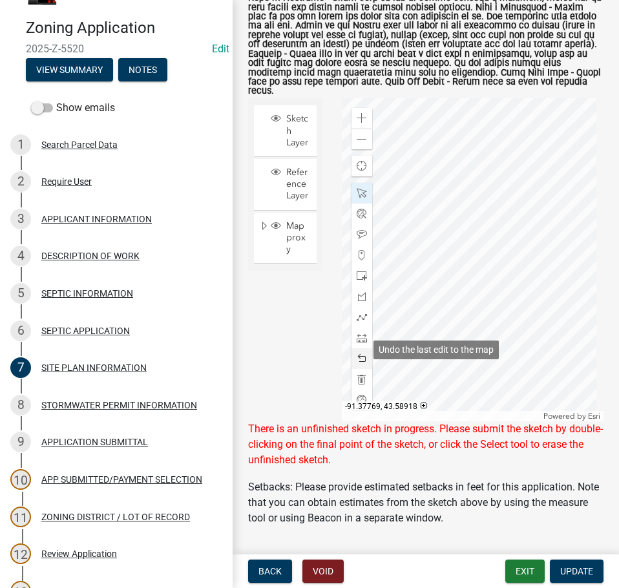
click at [366, 348] on div at bounding box center [362, 358] width 21 height 21
click at [358, 354] on span at bounding box center [362, 359] width 10 height 10
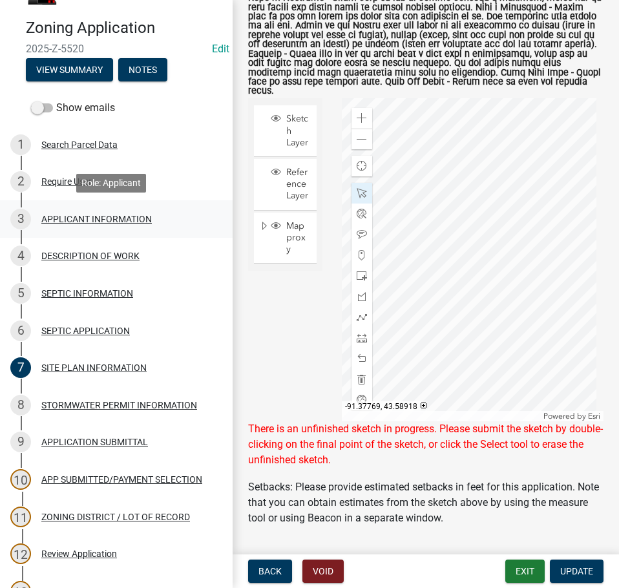
click at [120, 213] on div "3 APPLICANT INFORMATION" at bounding box center [111, 219] width 202 height 21
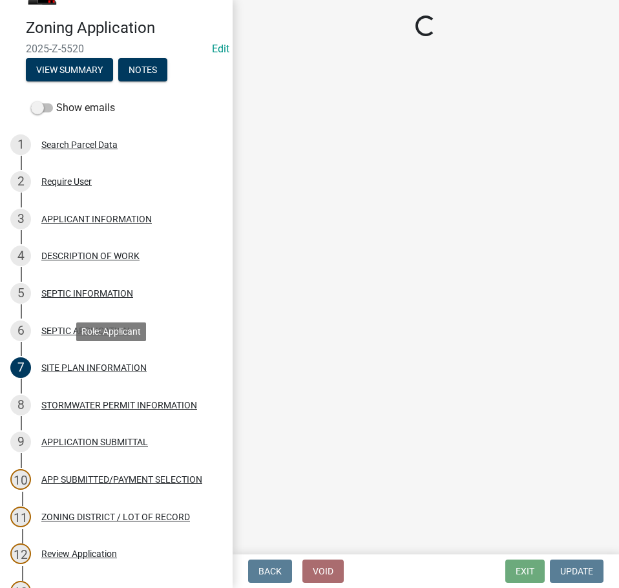
select select "884de254-84a4-4256-8abe-0e7e5fcf6e66"
select select "8fb0c41e-755b-47ca-b3e9-06e4ea5a0865"
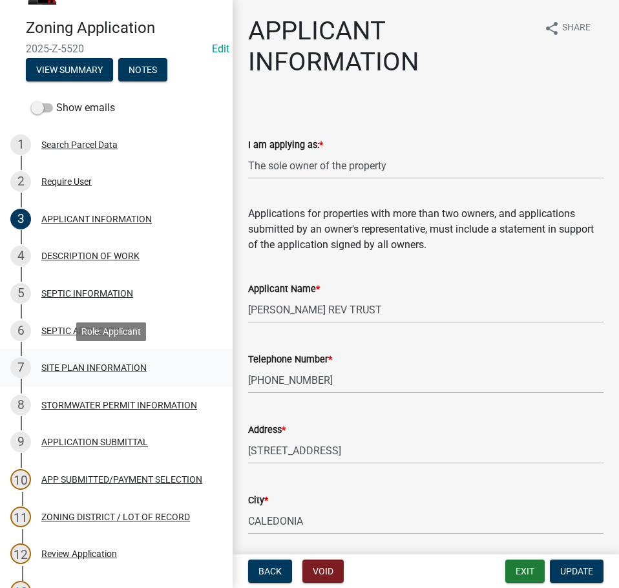
click at [105, 360] on div "7 SITE PLAN INFORMATION" at bounding box center [111, 367] width 202 height 21
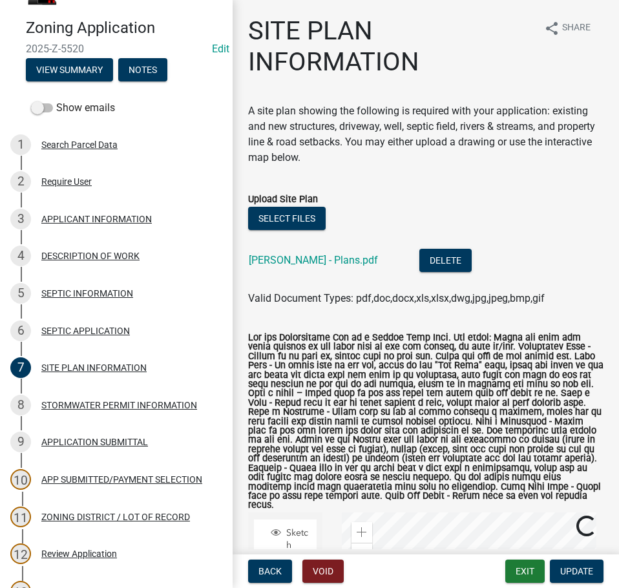
scroll to position [259, 0]
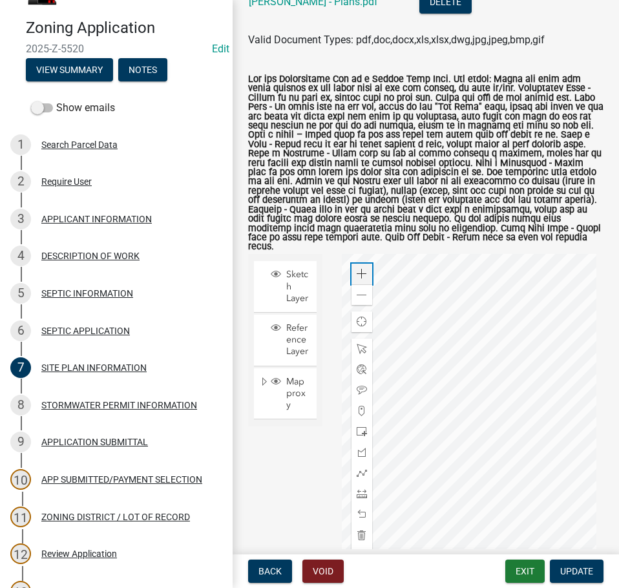
click at [357, 269] on span at bounding box center [362, 274] width 10 height 10
click at [520, 344] on div at bounding box center [473, 415] width 262 height 323
click at [363, 270] on span at bounding box center [362, 274] width 10 height 10
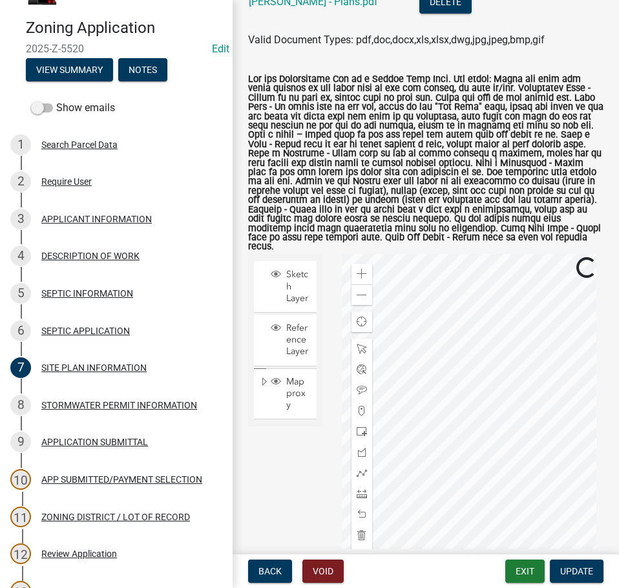
click at [472, 392] on div at bounding box center [473, 415] width 262 height 323
click at [359, 427] on span at bounding box center [362, 432] width 10 height 10
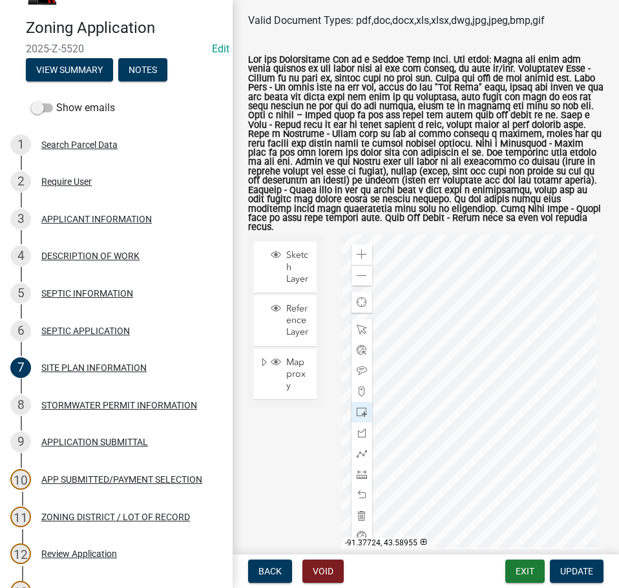
click at [455, 263] on div at bounding box center [473, 396] width 262 height 323
click at [586, 572] on span "Update" at bounding box center [576, 571] width 33 height 10
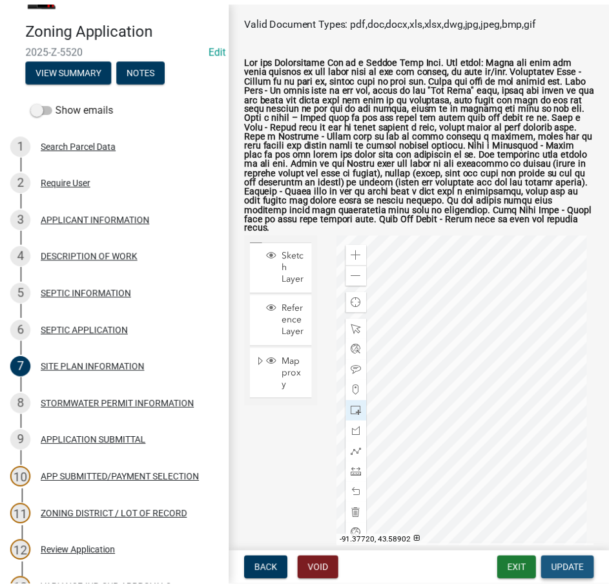
scroll to position [0, 0]
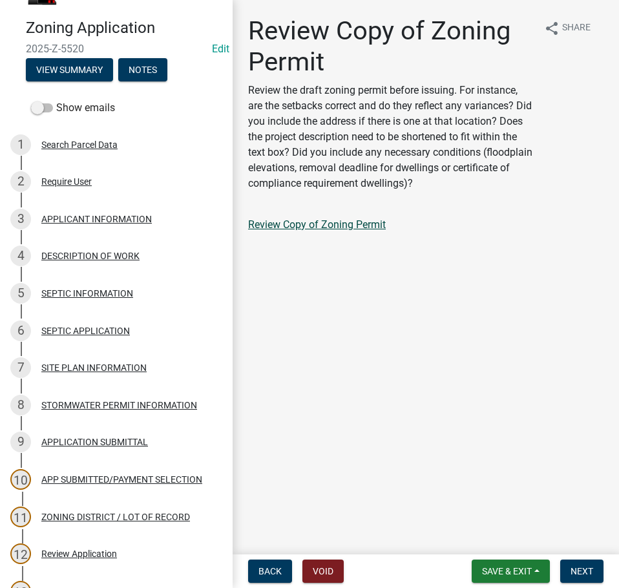
click at [352, 228] on link "Review Copy of Zoning Permit" at bounding box center [317, 224] width 138 height 12
click at [578, 567] on span "Next" at bounding box center [582, 571] width 23 height 10
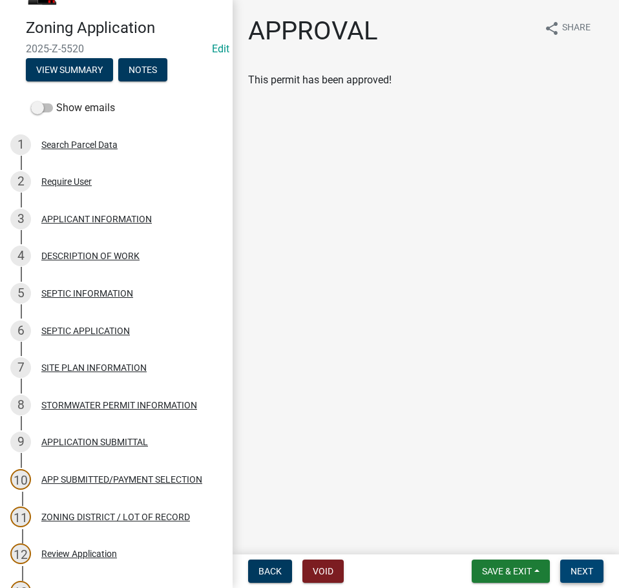
click at [574, 577] on button "Next" at bounding box center [581, 571] width 43 height 23
